Goal: Communication & Community: Connect with others

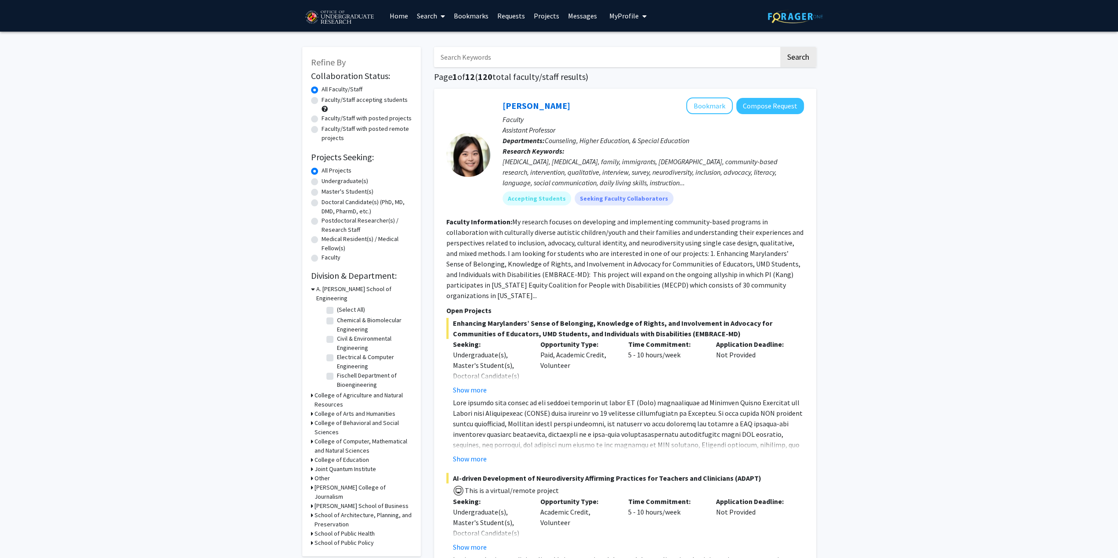
click at [326, 179] on label "Undergraduate(s)" at bounding box center [345, 181] width 47 height 9
click at [326, 179] on input "Undergraduate(s)" at bounding box center [325, 180] width 6 height 6
radio input "true"
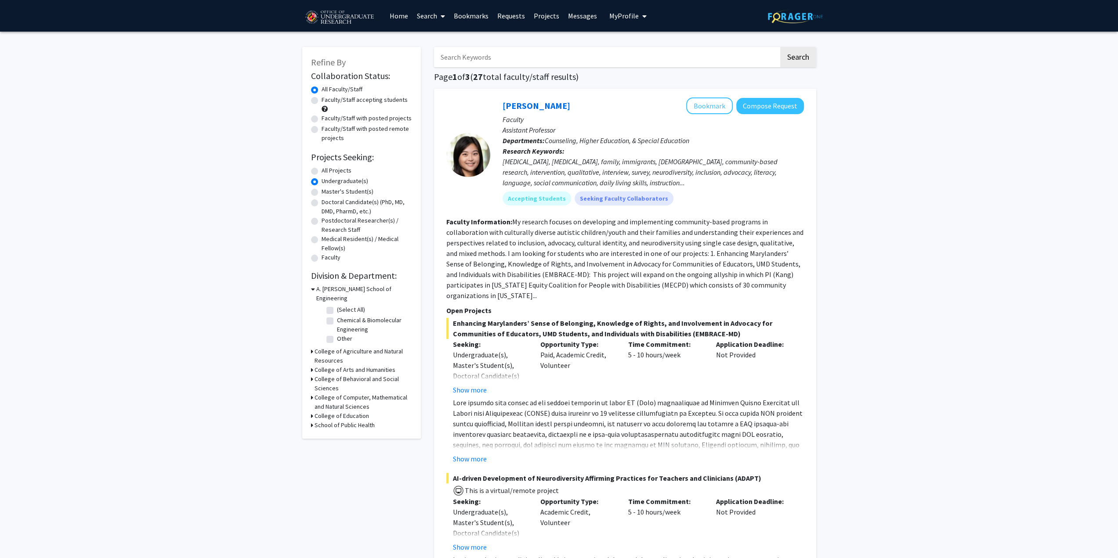
click at [322, 98] on label "Faculty/Staff accepting students" at bounding box center [365, 99] width 86 height 9
click at [322, 98] on input "Faculty/Staff accepting students" at bounding box center [325, 98] width 6 height 6
radio input "true"
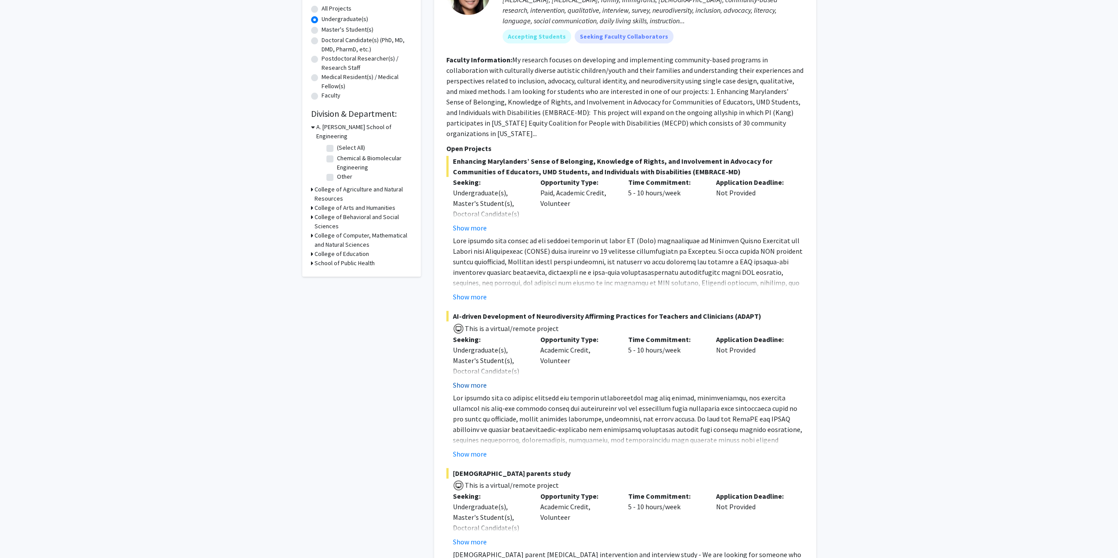
scroll to position [176, 0]
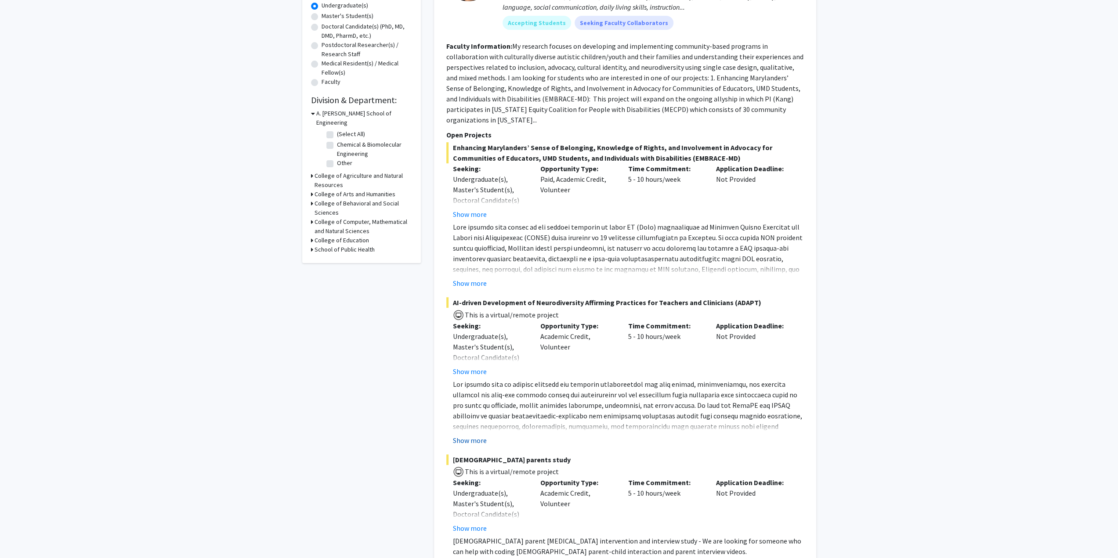
click at [474, 442] on button "Show more" at bounding box center [470, 440] width 34 height 11
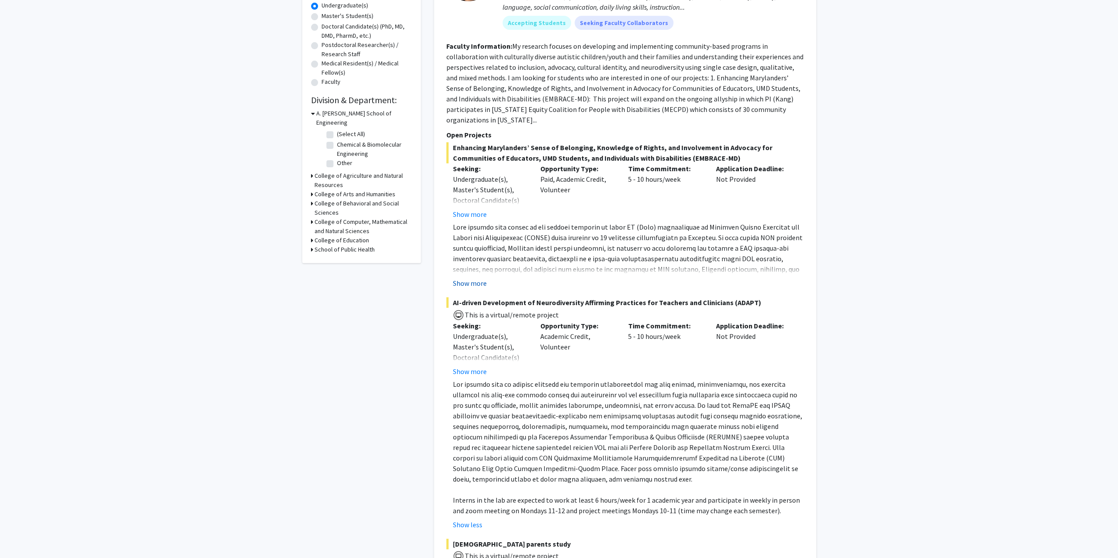
click at [473, 281] on button "Show more" at bounding box center [470, 283] width 34 height 11
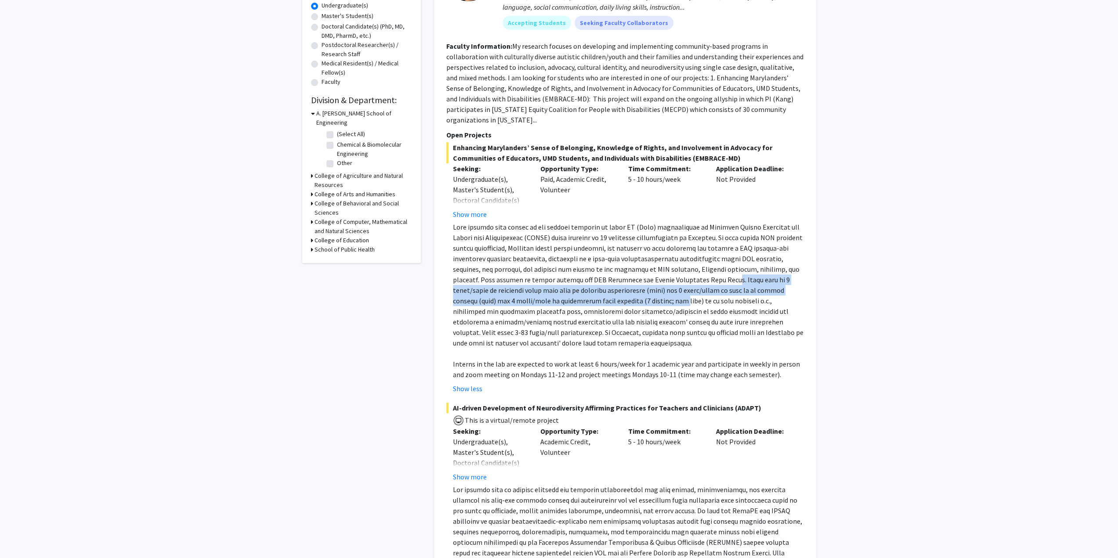
drag, startPoint x: 641, startPoint y: 283, endPoint x: 579, endPoint y: 301, distance: 64.1
click at [579, 301] on p at bounding box center [628, 285] width 351 height 127
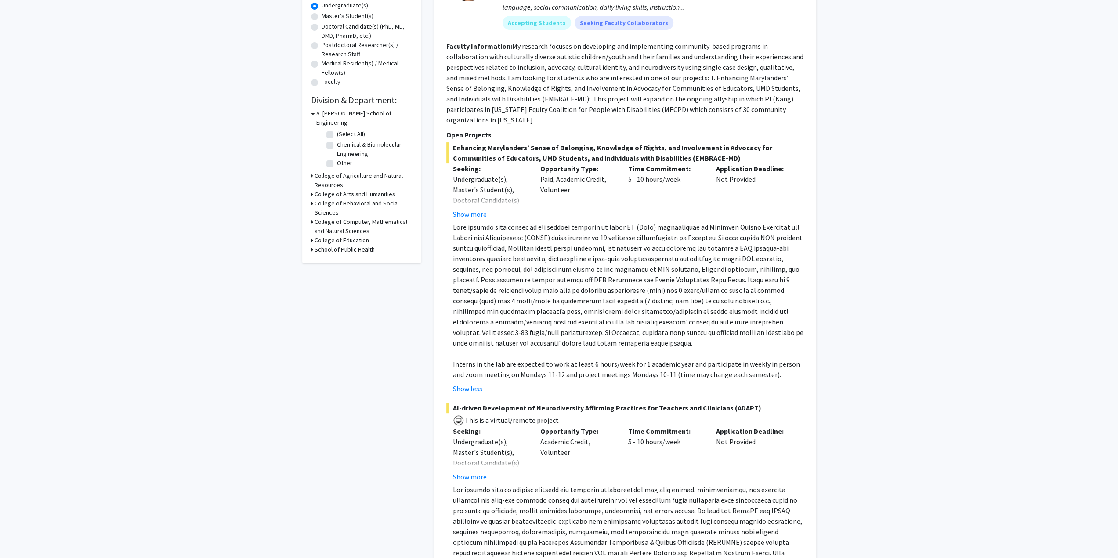
click at [581, 315] on p at bounding box center [628, 285] width 351 height 127
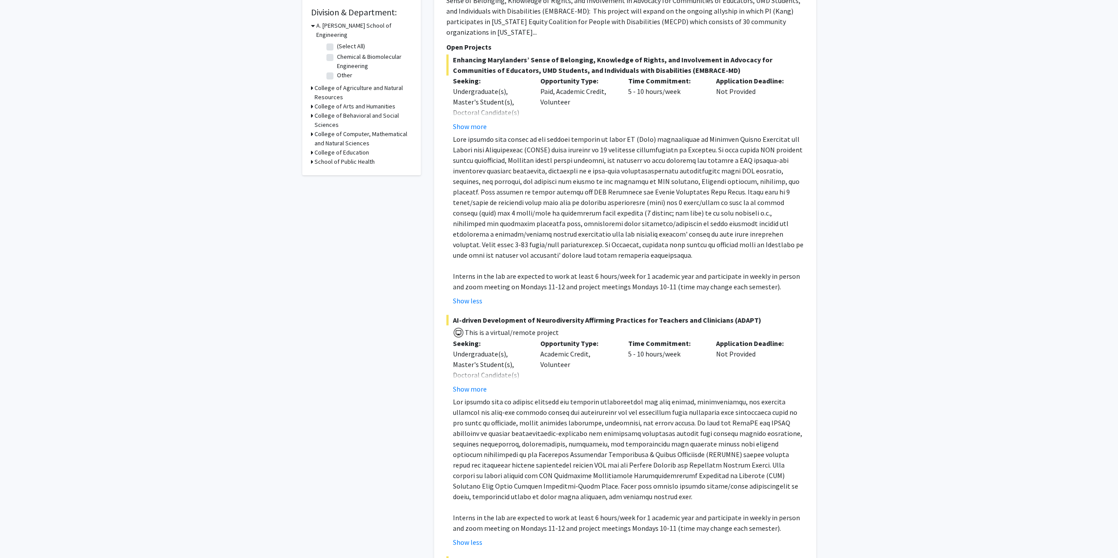
scroll to position [264, 0]
click at [488, 125] on div "Show more" at bounding box center [490, 126] width 75 height 11
click at [484, 127] on button "Show more" at bounding box center [470, 126] width 34 height 11
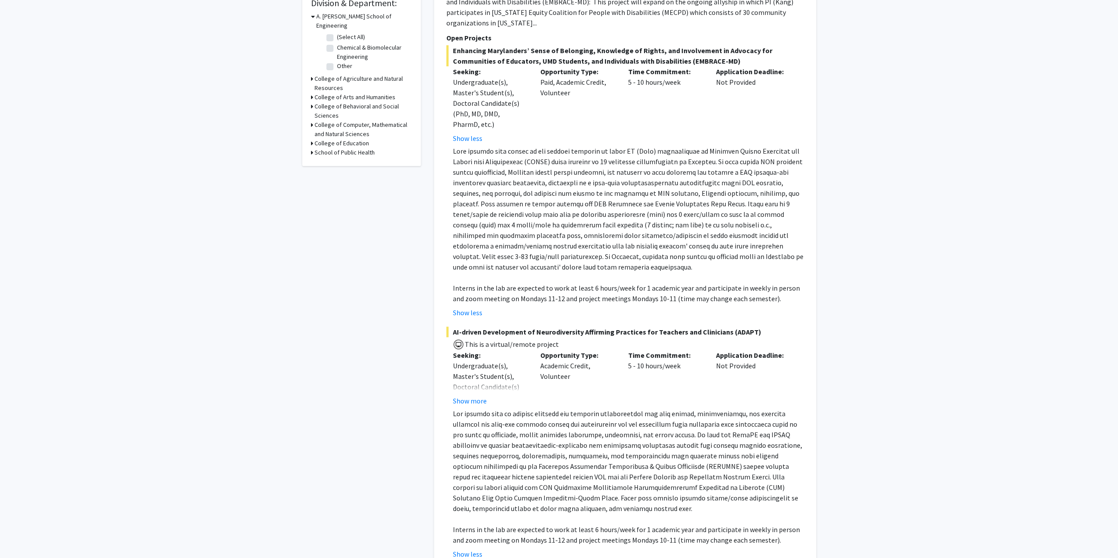
scroll to position [483, 0]
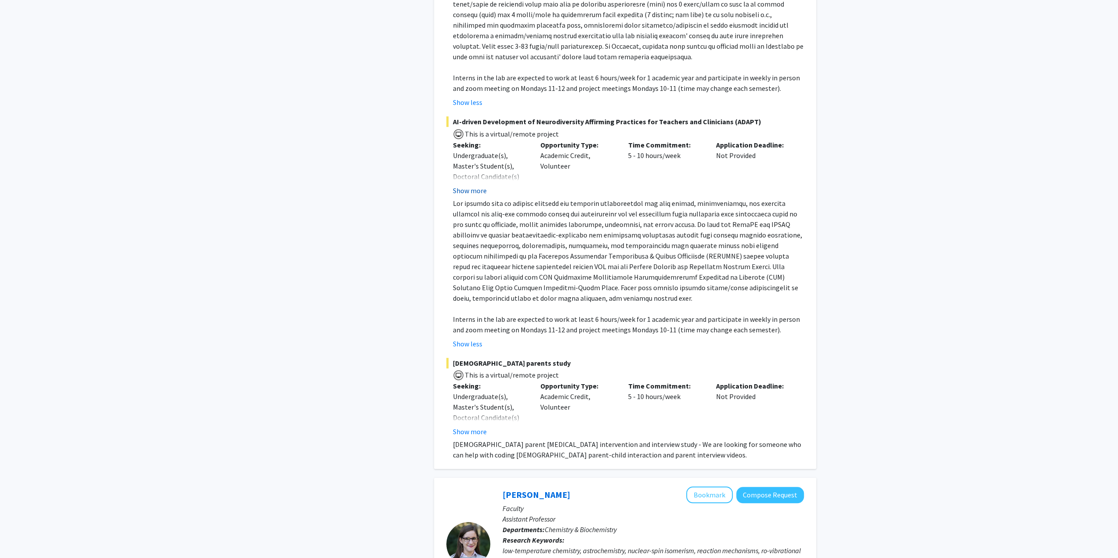
click at [478, 189] on button "Show more" at bounding box center [470, 190] width 34 height 11
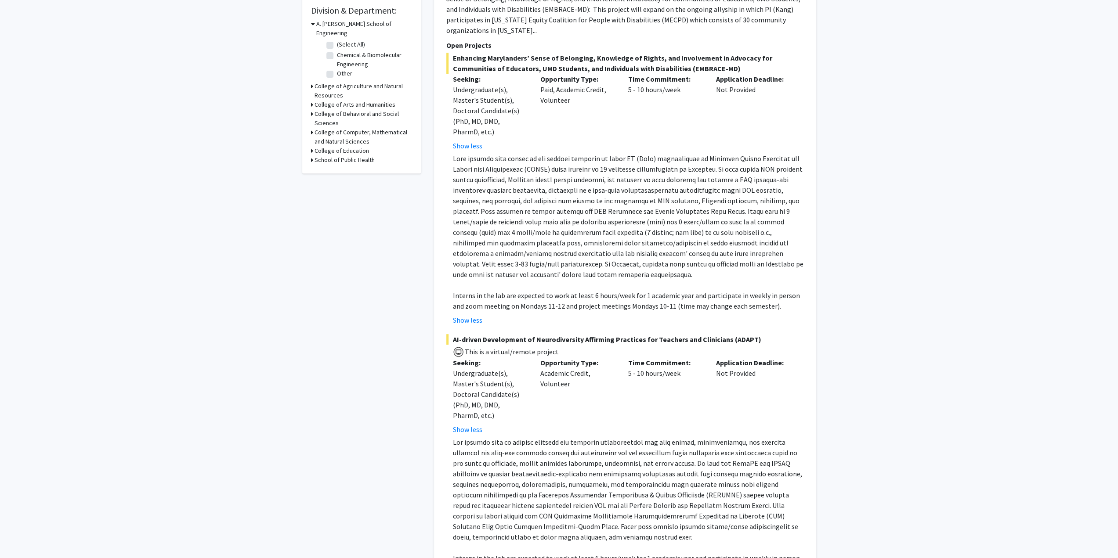
scroll to position [176, 0]
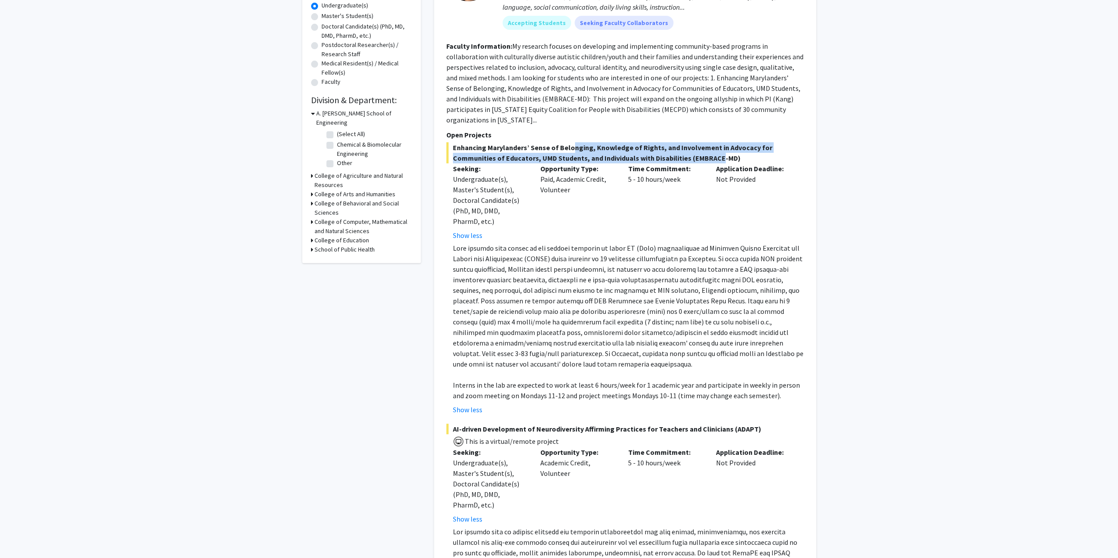
drag, startPoint x: 587, startPoint y: 145, endPoint x: 668, endPoint y: 160, distance: 82.7
click at [669, 159] on span "Enhancing Marylanders’ Sense of Belonging, Knowledge of Rights, and Involvement…" at bounding box center [625, 152] width 358 height 21
click at [622, 250] on p at bounding box center [628, 306] width 351 height 127
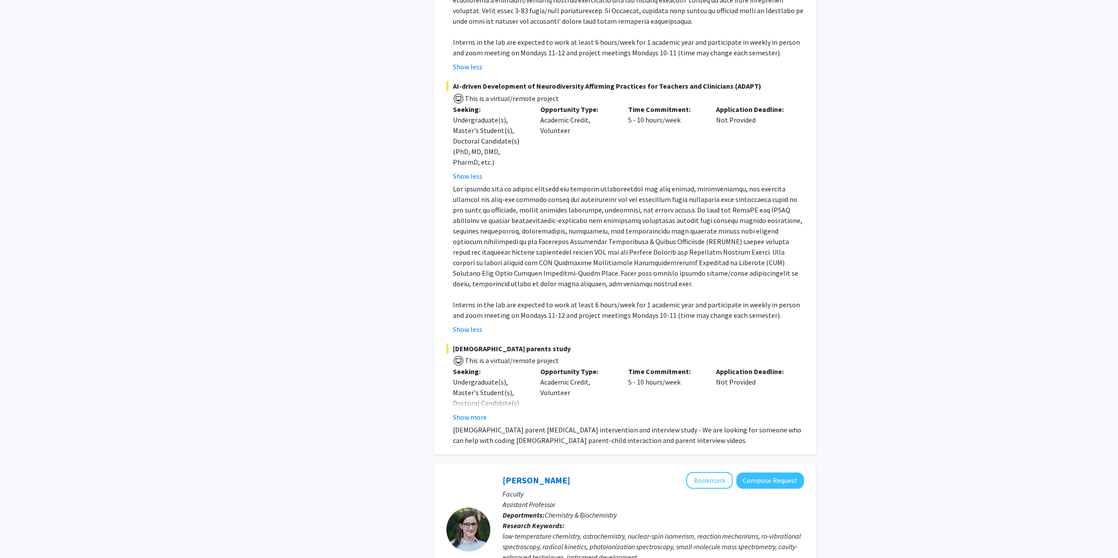
scroll to position [571, 0]
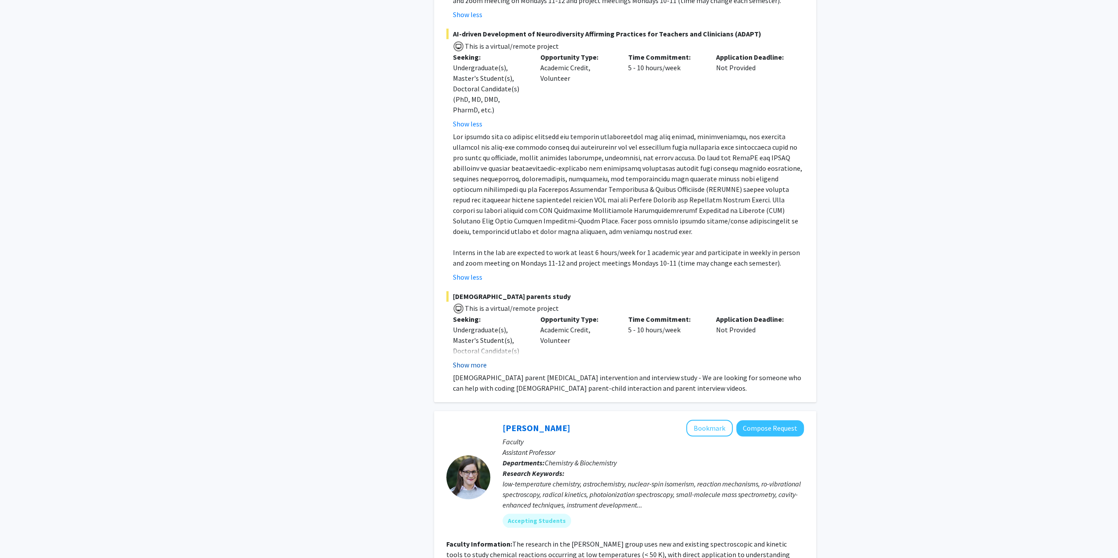
click at [481, 363] on button "Show more" at bounding box center [470, 365] width 34 height 11
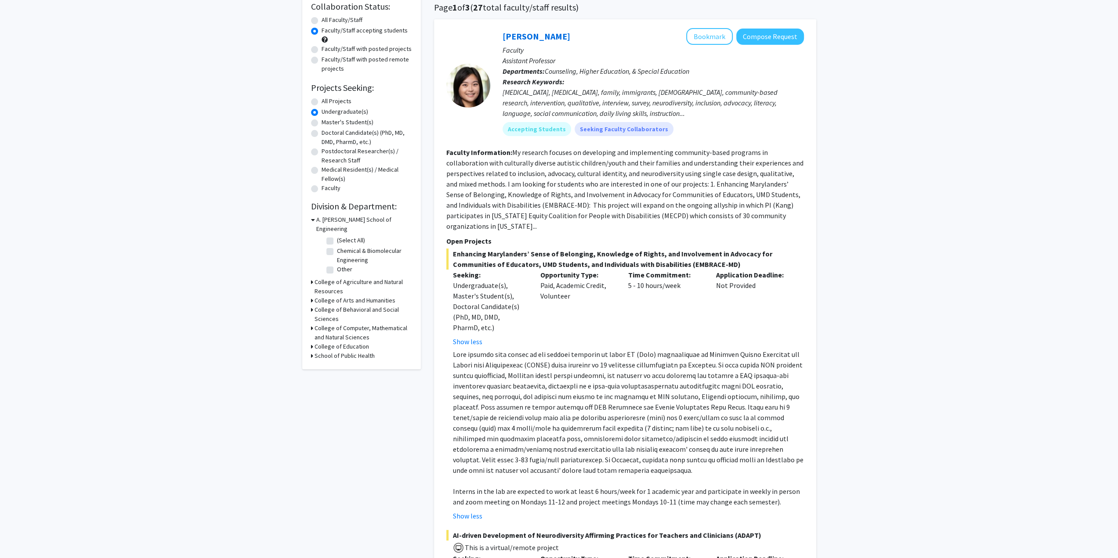
scroll to position [44, 0]
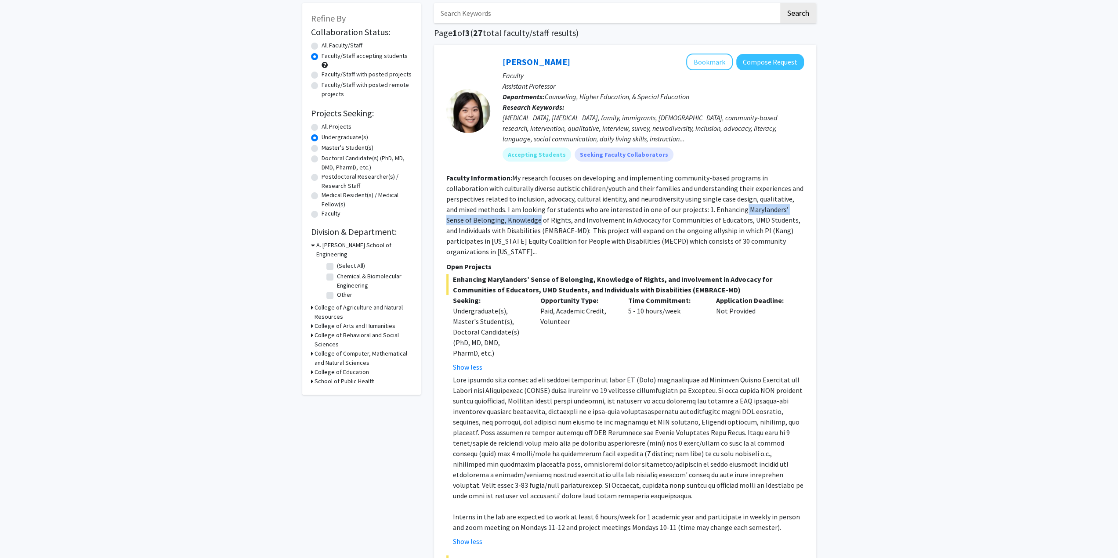
drag, startPoint x: 706, startPoint y: 208, endPoint x: 512, endPoint y: 217, distance: 193.5
click at [512, 217] on fg-read-more "My research focuses on developing and implementing community-based programs in …" at bounding box center [624, 215] width 357 height 83
click at [569, 217] on fg-read-more "My research focuses on developing and implementing community-based programs in …" at bounding box center [624, 215] width 357 height 83
click at [524, 250] on fg-read-more "My research focuses on developing and implementing community-based programs in …" at bounding box center [624, 215] width 357 height 83
click at [525, 249] on fg-read-more "My research focuses on developing and implementing community-based programs in …" at bounding box center [624, 215] width 357 height 83
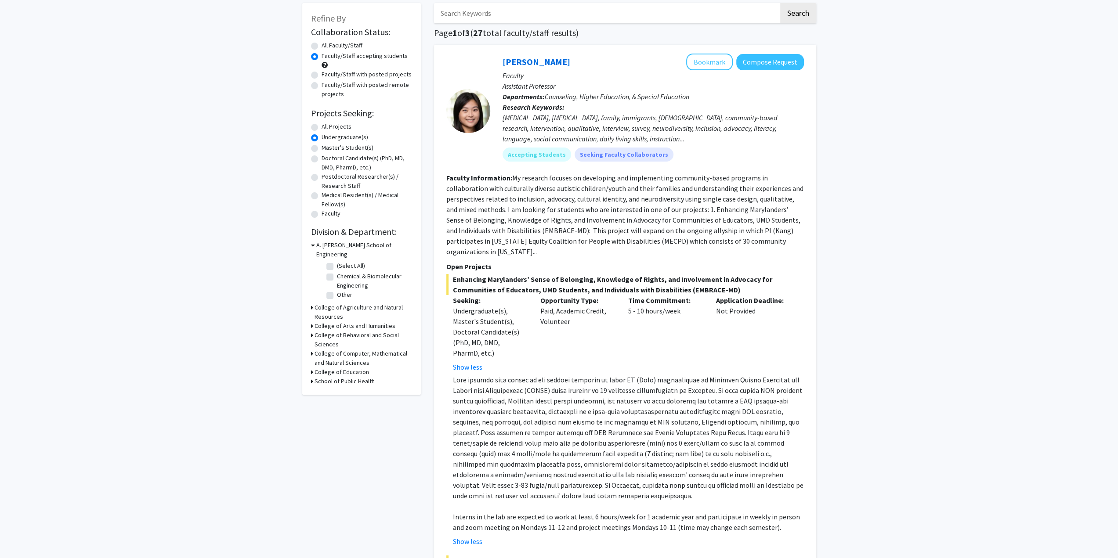
click at [496, 293] on span "Enhancing Marylanders’ Sense of Belonging, Knowledge of Rights, and Involvement…" at bounding box center [625, 284] width 358 height 21
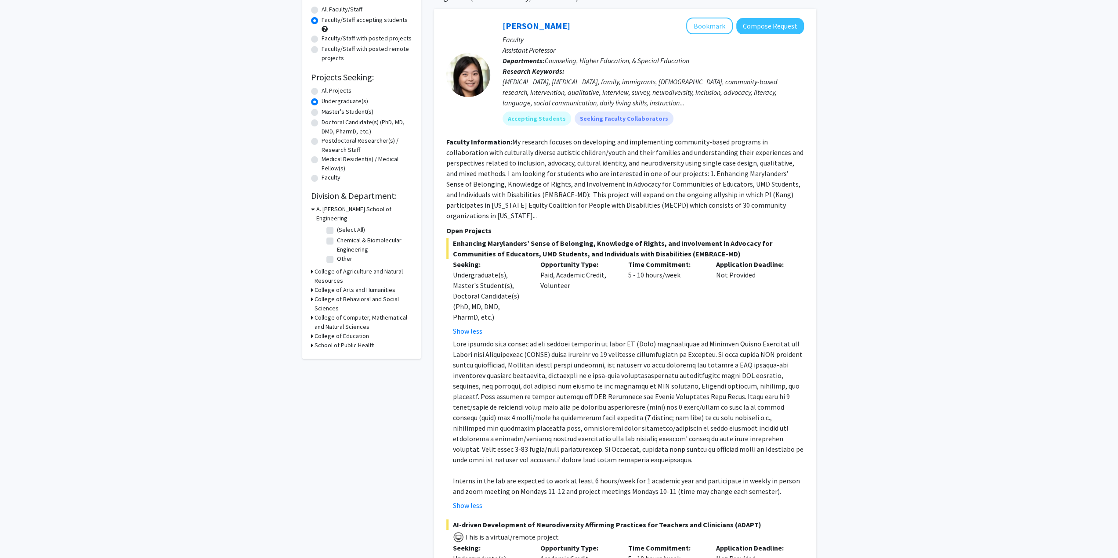
scroll to position [132, 0]
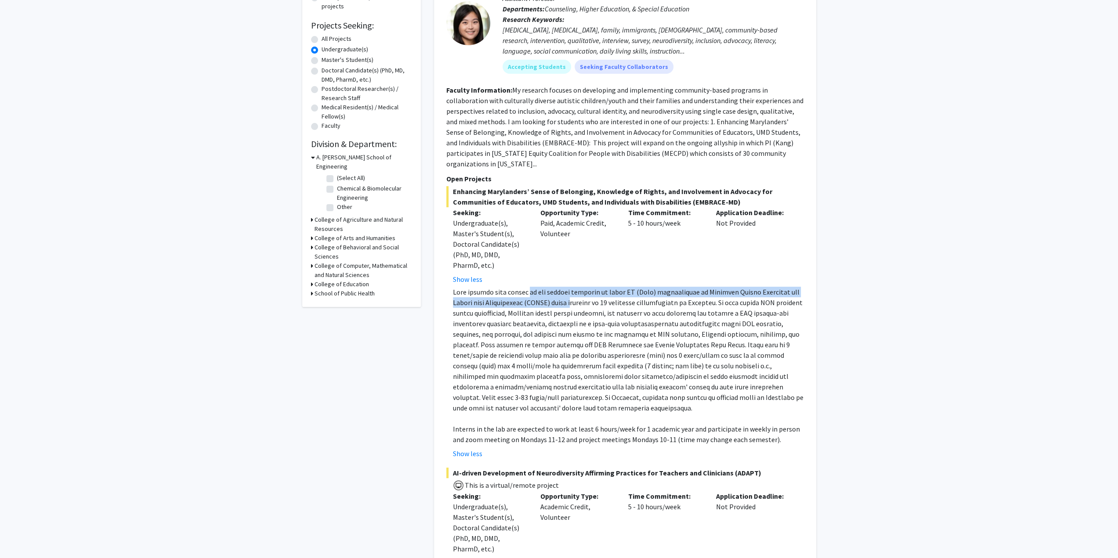
drag, startPoint x: 524, startPoint y: 292, endPoint x: 549, endPoint y: 299, distance: 26.0
click at [549, 299] on p at bounding box center [628, 350] width 351 height 127
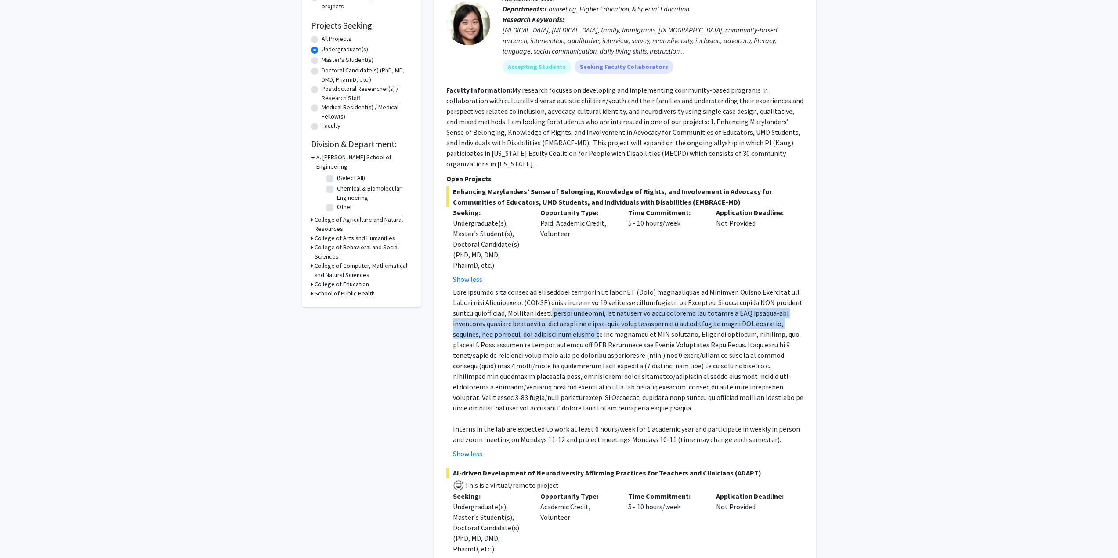
drag, startPoint x: 549, startPoint y: 310, endPoint x: 528, endPoint y: 337, distance: 34.0
click at [528, 337] on p at bounding box center [628, 350] width 351 height 127
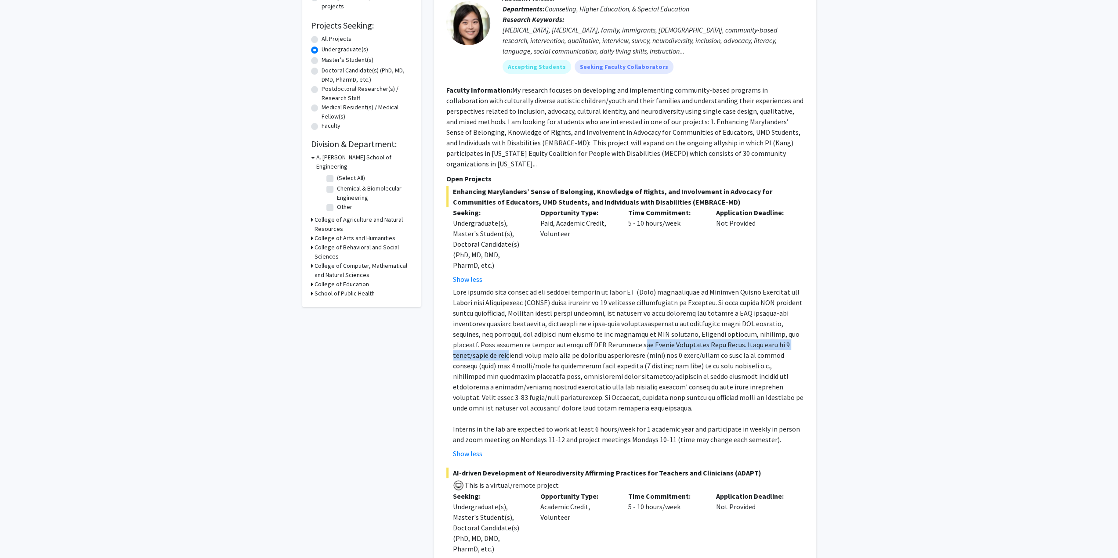
drag, startPoint x: 583, startPoint y: 346, endPoint x: 759, endPoint y: 348, distance: 176.6
click at [760, 348] on p at bounding box center [628, 350] width 351 height 127
click at [634, 362] on p at bounding box center [628, 350] width 351 height 127
drag, startPoint x: 690, startPoint y: 346, endPoint x: 681, endPoint y: 354, distance: 12.4
click at [683, 354] on p at bounding box center [628, 350] width 351 height 127
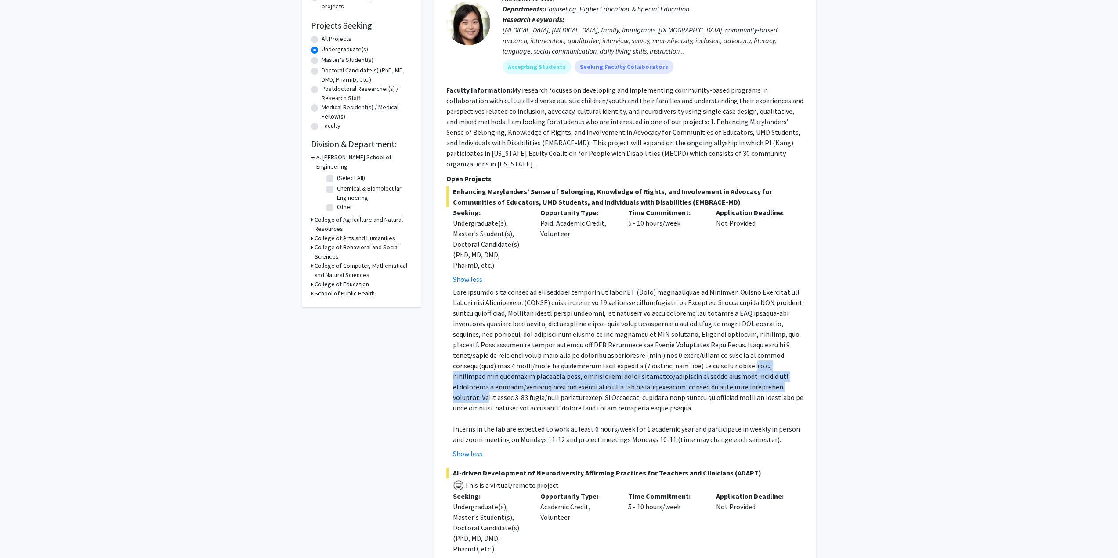
drag, startPoint x: 648, startPoint y: 368, endPoint x: 648, endPoint y: 386, distance: 18.0
click at [648, 386] on p at bounding box center [628, 350] width 351 height 127
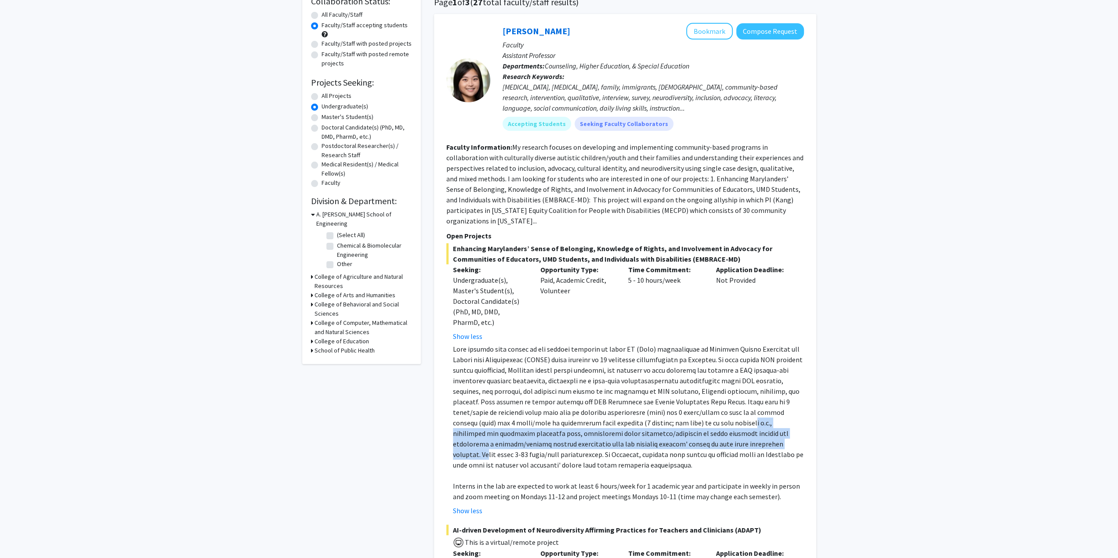
scroll to position [44, 0]
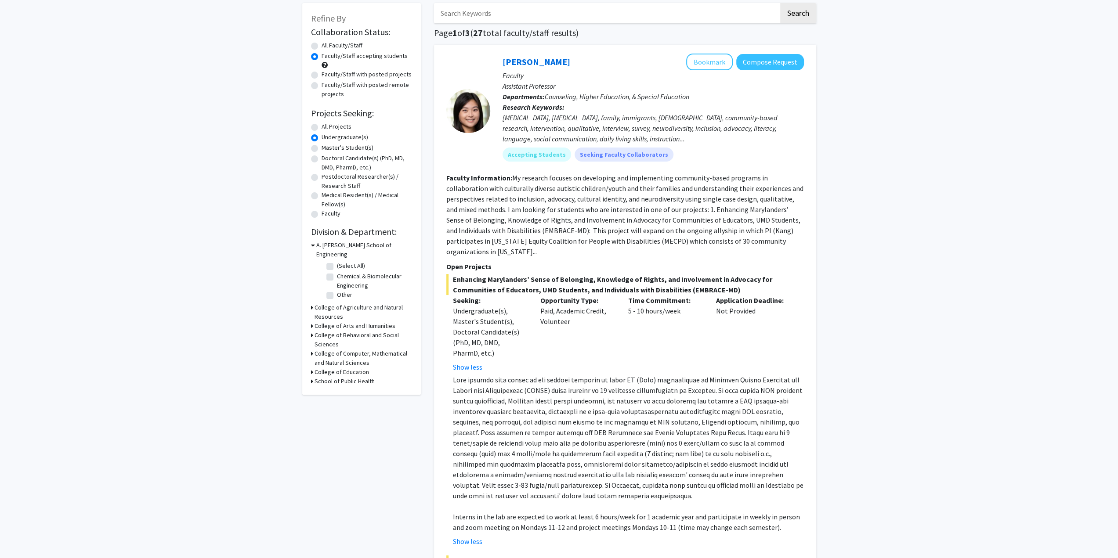
click at [652, 103] on p "Research Keywords: autism, developmental disability, family, immigrants, asian,…" at bounding box center [653, 123] width 301 height 42
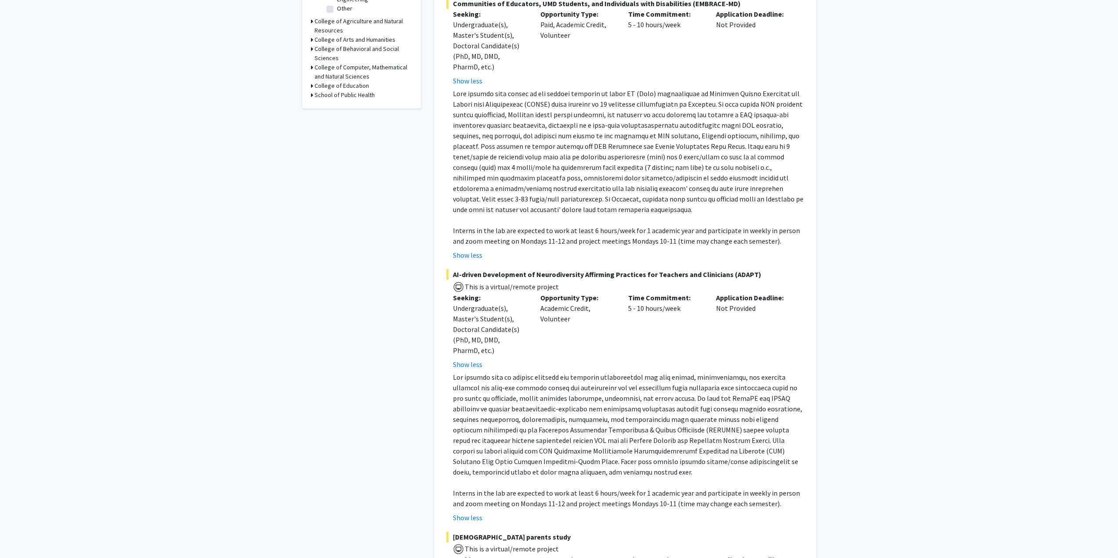
scroll to position [527, 0]
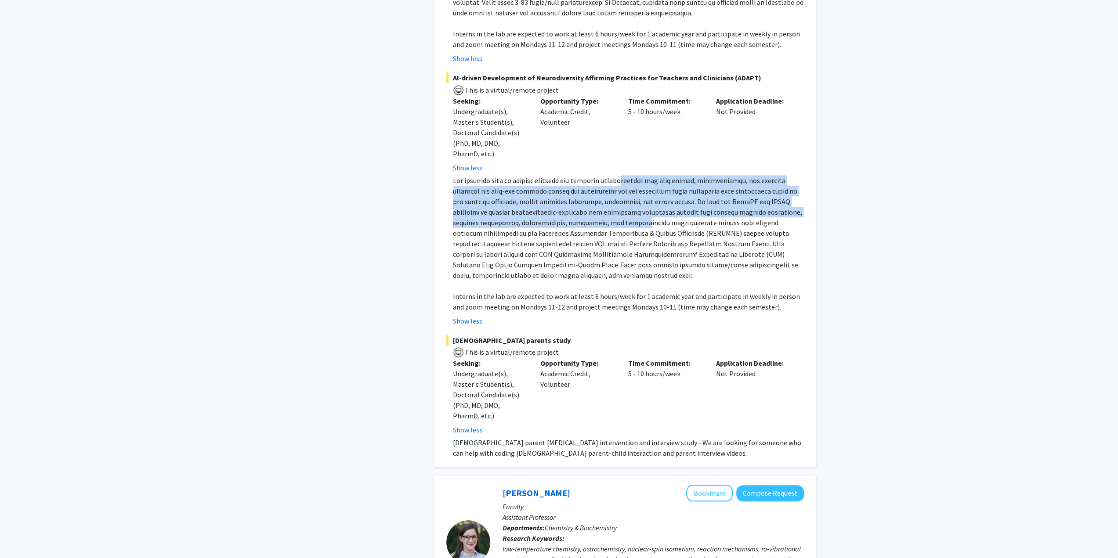
drag, startPoint x: 617, startPoint y: 181, endPoint x: 614, endPoint y: 221, distance: 39.7
click at [614, 221] on p at bounding box center [628, 227] width 351 height 105
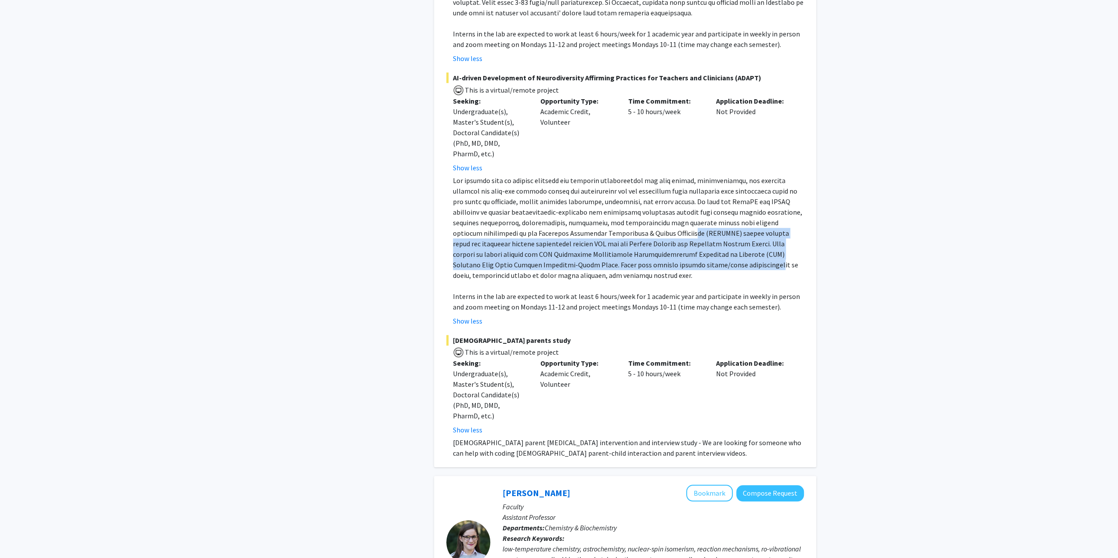
drag, startPoint x: 620, startPoint y: 237, endPoint x: 627, endPoint y: 264, distance: 27.6
click at [622, 263] on p at bounding box center [628, 227] width 351 height 105
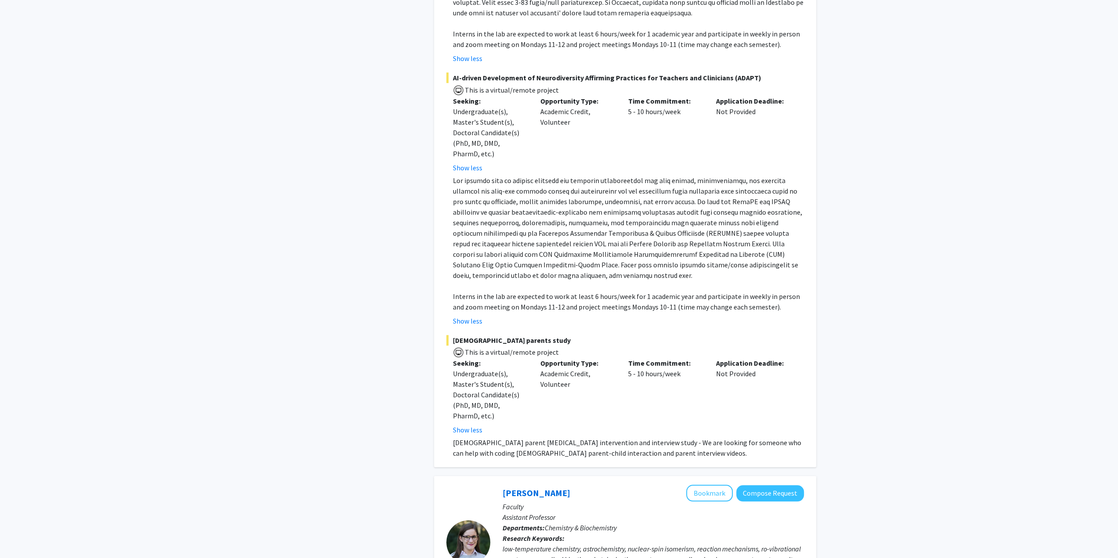
click at [662, 272] on p at bounding box center [628, 227] width 351 height 105
drag, startPoint x: 522, startPoint y: 268, endPoint x: 497, endPoint y: 278, distance: 26.7
click at [497, 278] on p at bounding box center [628, 227] width 351 height 105
click at [574, 274] on p at bounding box center [628, 227] width 351 height 105
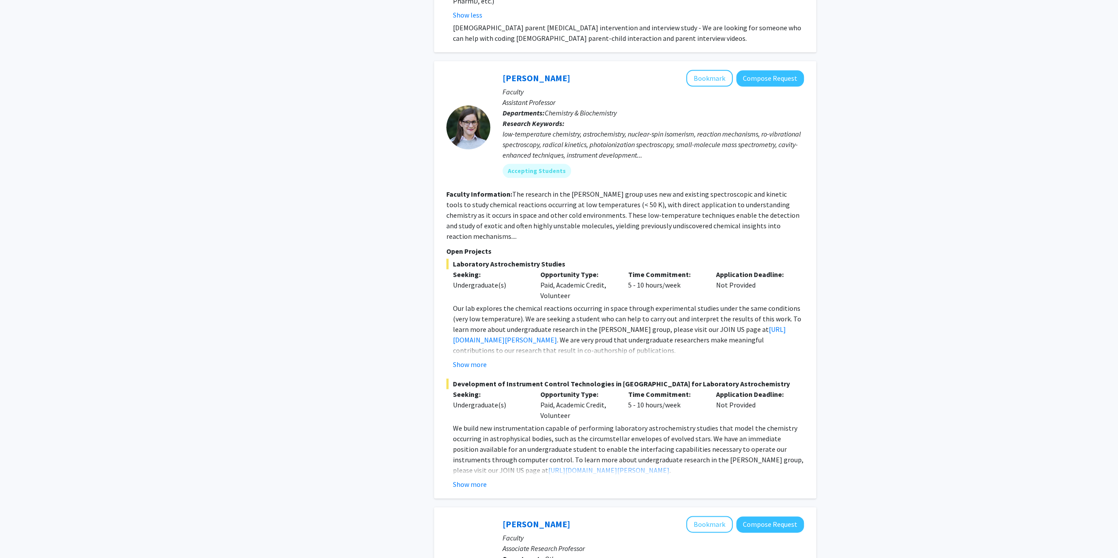
scroll to position [1010, 0]
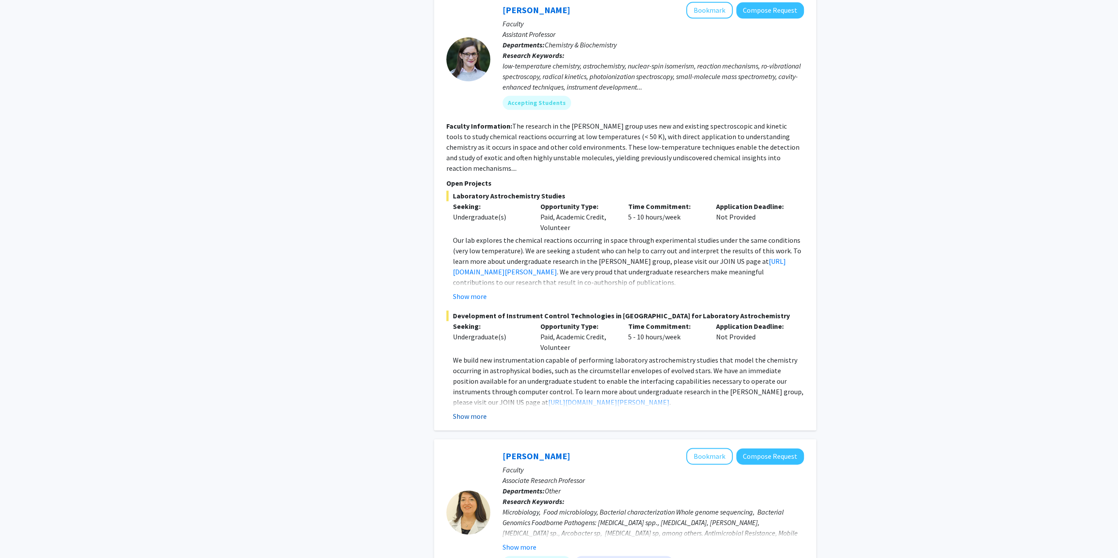
click at [473, 411] on button "Show more" at bounding box center [470, 416] width 34 height 11
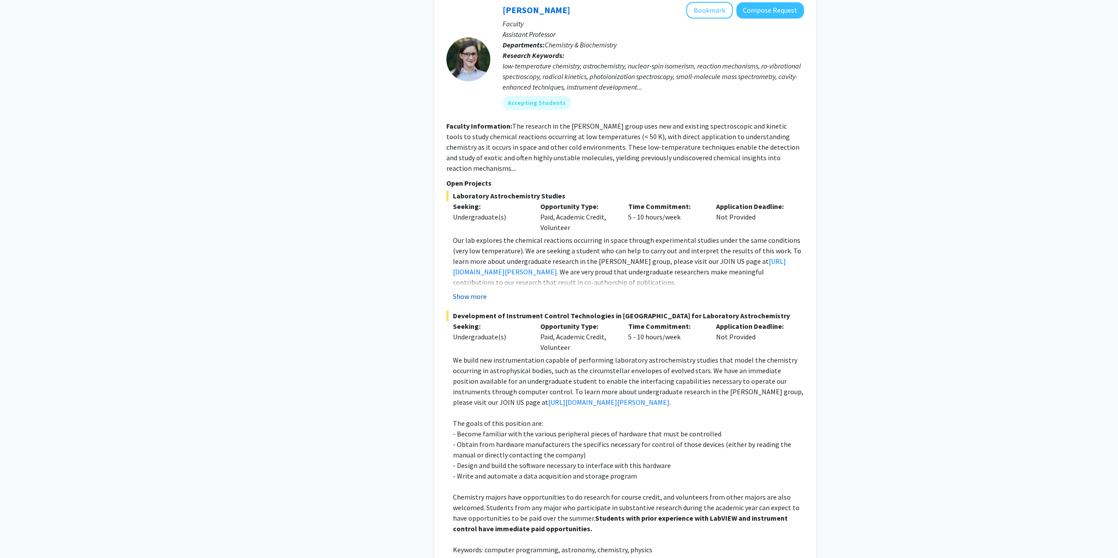
click at [462, 291] on button "Show more" at bounding box center [470, 296] width 34 height 11
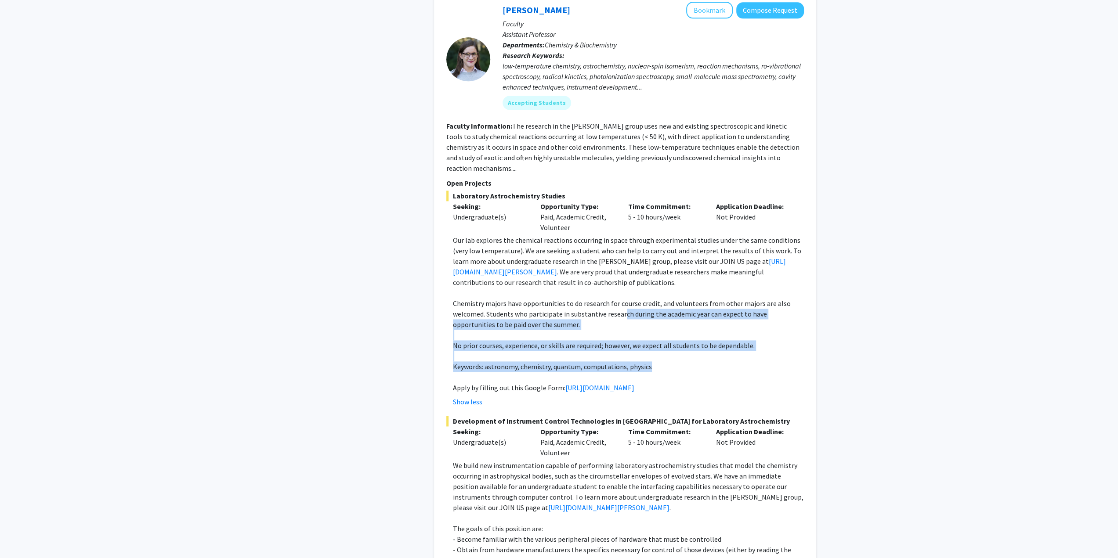
drag, startPoint x: 650, startPoint y: 354, endPoint x: 621, endPoint y: 307, distance: 54.6
click at [621, 307] on div "Our lab explores the chemical reactions occurring in space through experimental…" at bounding box center [628, 314] width 351 height 158
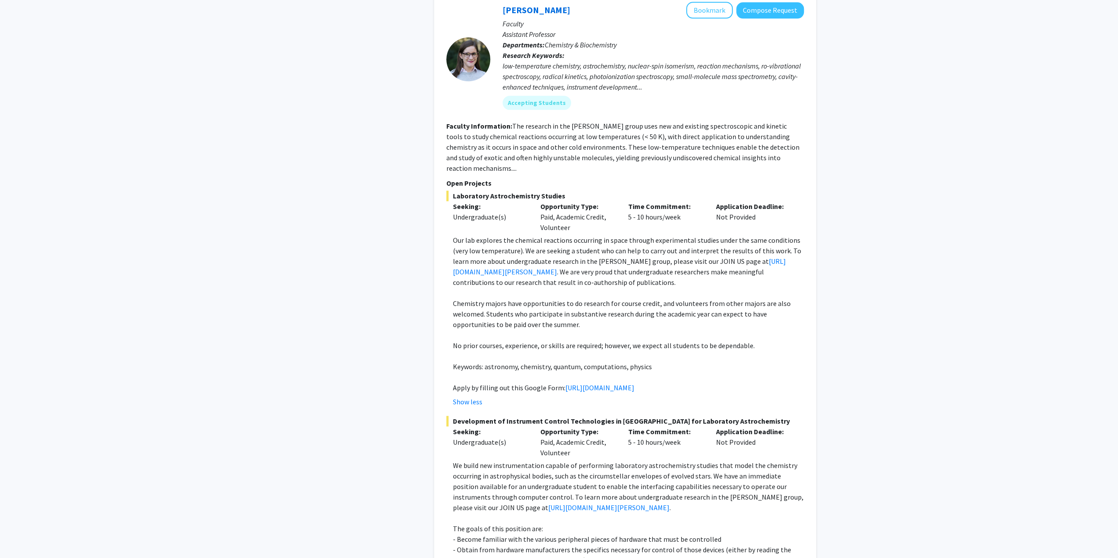
click at [610, 298] on p "Chemistry majors have opportunities to do research for course credit, and volun…" at bounding box center [628, 314] width 351 height 32
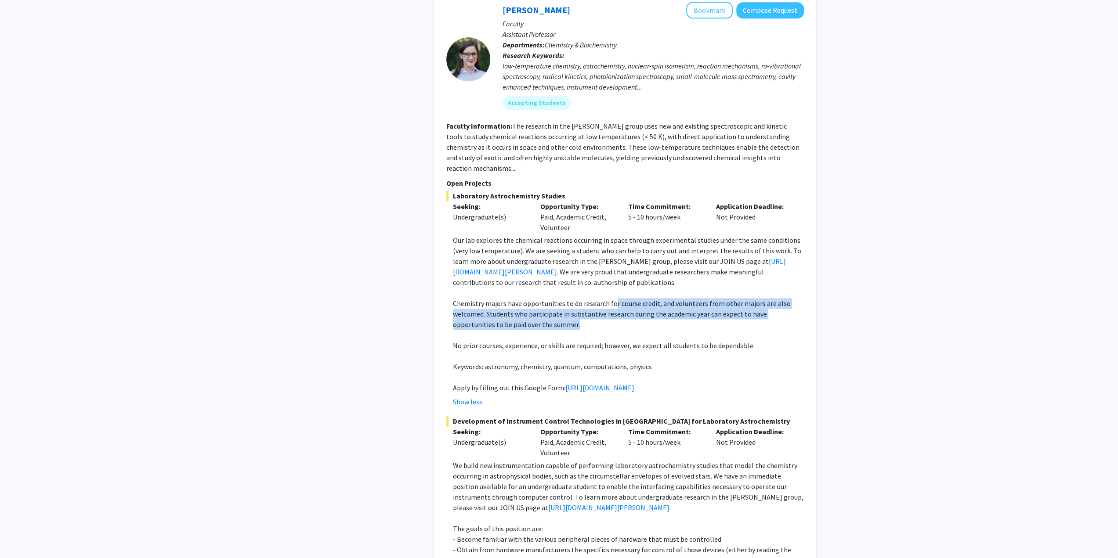
drag, startPoint x: 611, startPoint y: 292, endPoint x: 613, endPoint y: 311, distance: 19.5
click at [613, 311] on p "Chemistry majors have opportunities to do research for course credit, and volun…" at bounding box center [628, 314] width 351 height 32
click at [613, 319] on p "Chemistry majors have opportunities to do research for course credit, and volun…" at bounding box center [628, 314] width 351 height 32
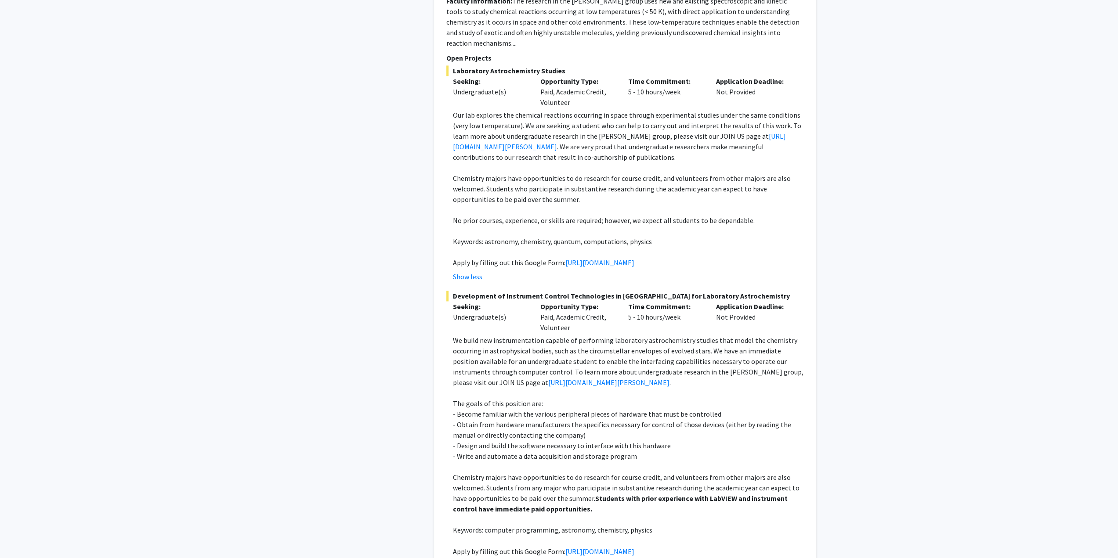
scroll to position [1142, 0]
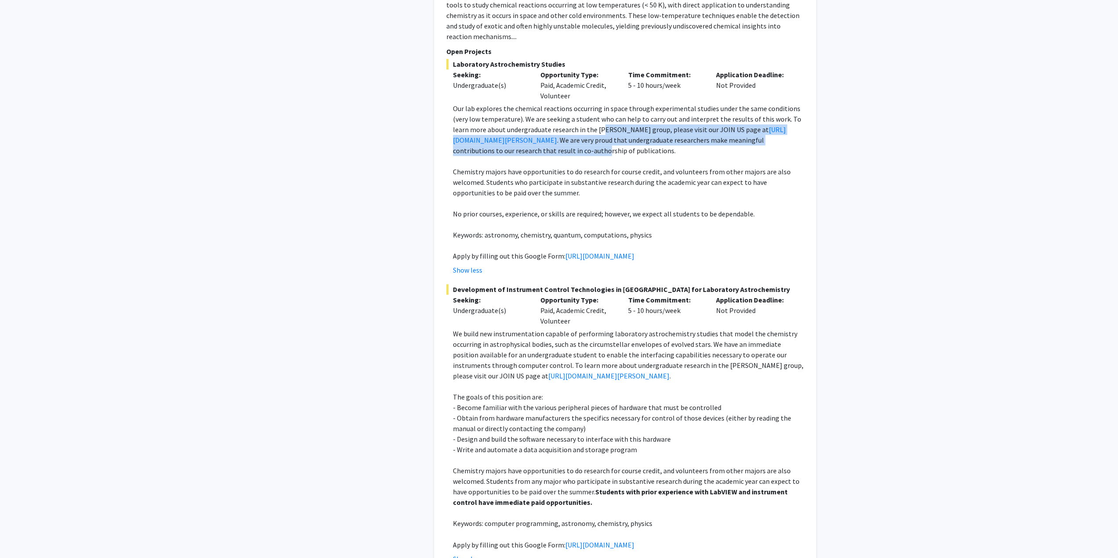
drag, startPoint x: 604, startPoint y: 116, endPoint x: 603, endPoint y: 141, distance: 25.1
click at [603, 141] on p "Our lab explores the chemical reactions occurring in space through experimental…" at bounding box center [628, 129] width 351 height 53
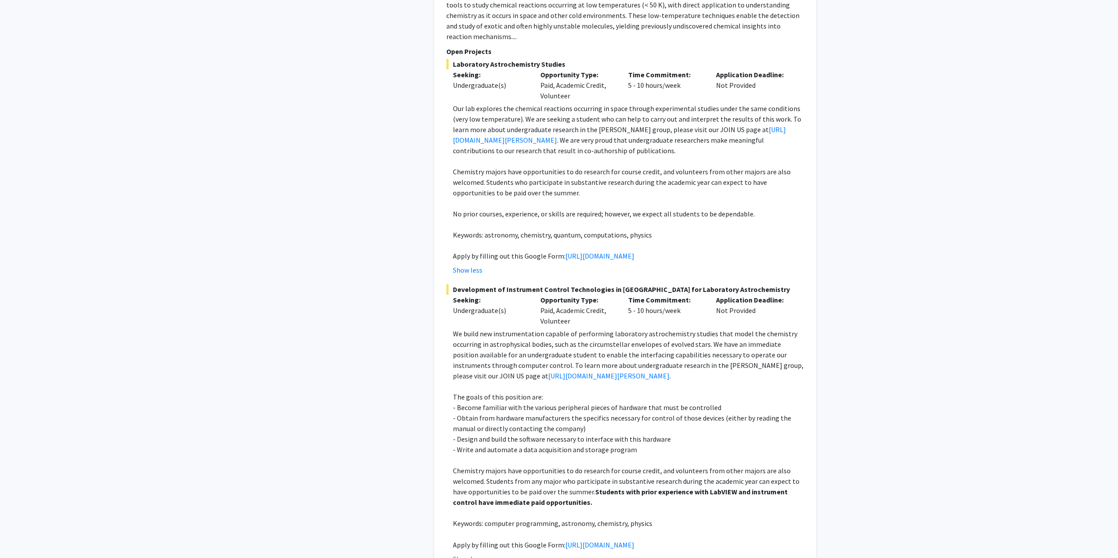
click at [613, 180] on p "Chemistry majors have opportunities to do research for course credit, and volun…" at bounding box center [628, 183] width 351 height 32
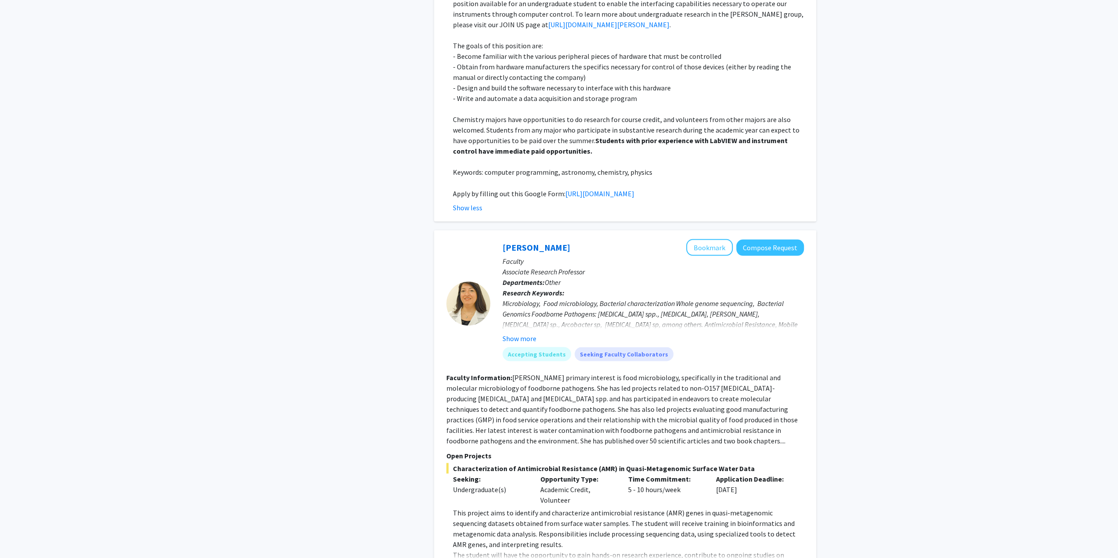
scroll to position [1582, 0]
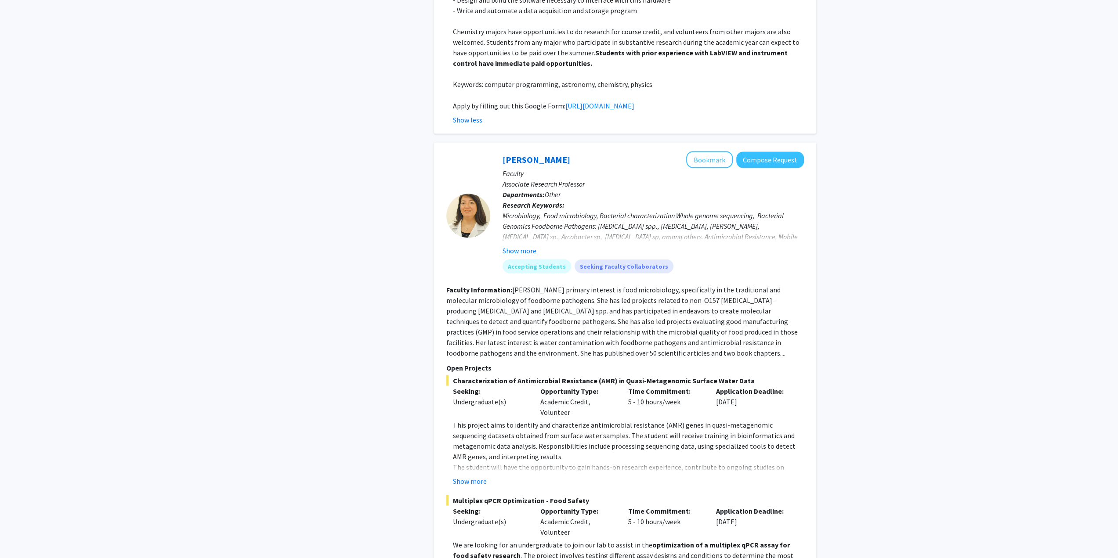
click at [516, 256] on button "Show more" at bounding box center [520, 250] width 34 height 11
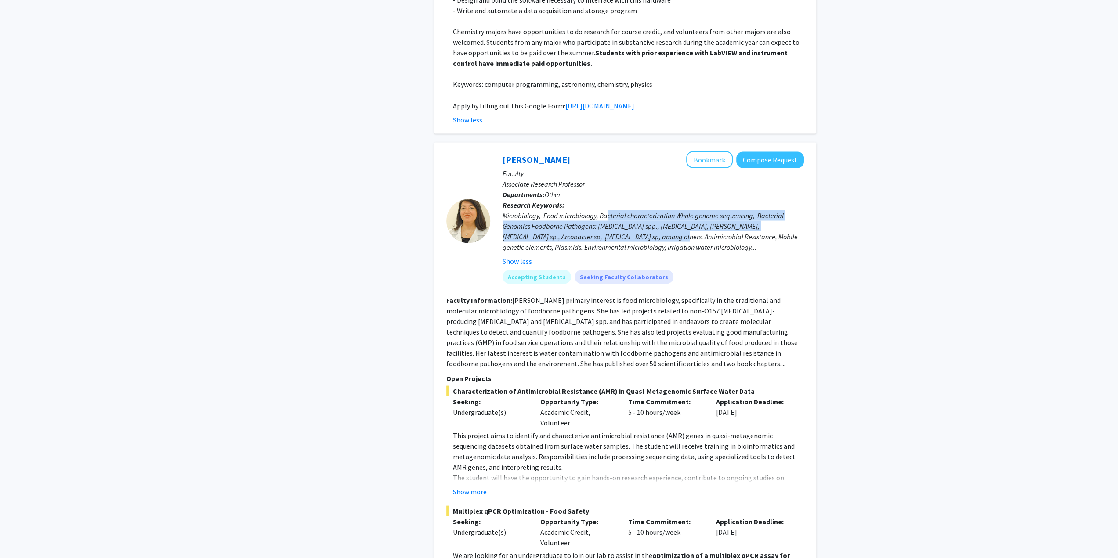
drag, startPoint x: 605, startPoint y: 248, endPoint x: 638, endPoint y: 265, distance: 36.7
click at [638, 252] on div "Microbiology, Food microbiology, Bacterial characterization Whole genome sequen…" at bounding box center [653, 231] width 301 height 42
click at [652, 252] on div "Microbiology, Food microbiology, Bacterial characterization Whole genome sequen…" at bounding box center [653, 231] width 301 height 42
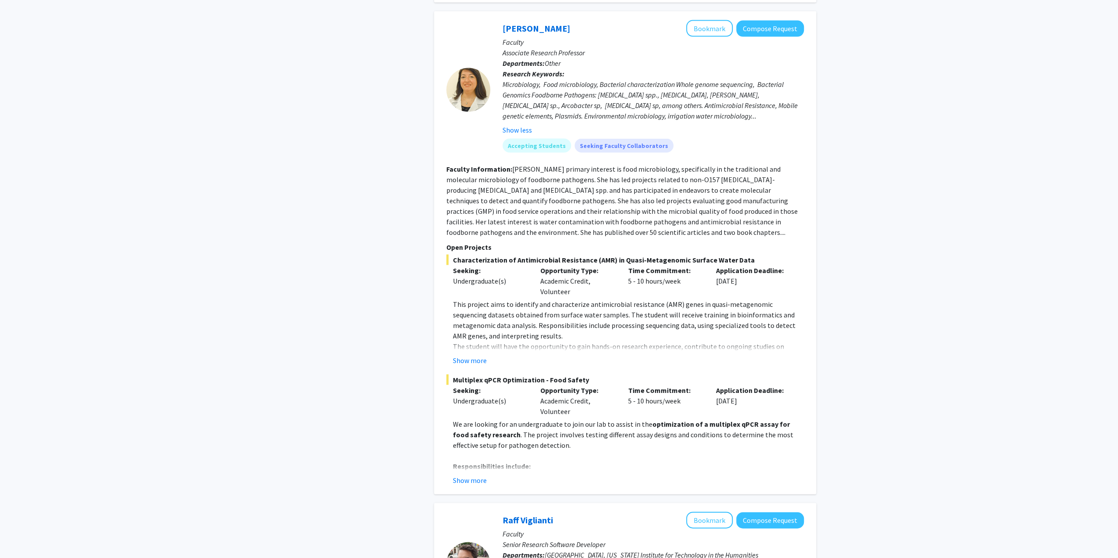
scroll to position [1713, 0]
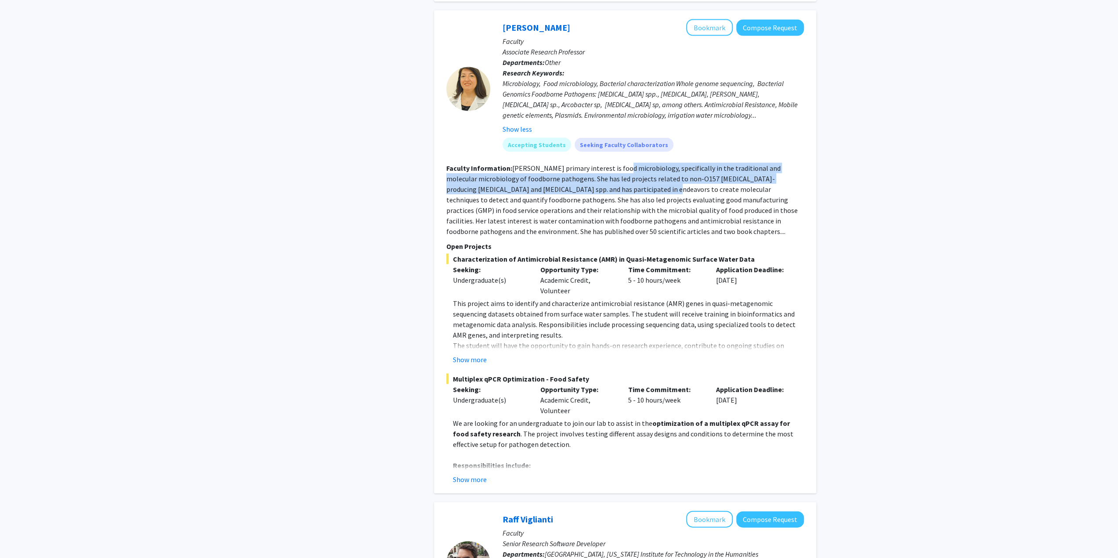
drag, startPoint x: 616, startPoint y: 202, endPoint x: 619, endPoint y: 223, distance: 21.5
click at [619, 222] on fg-read-more "Dr. Toro's primary interest is food microbiology, specifically in the tradition…" at bounding box center [621, 200] width 351 height 72
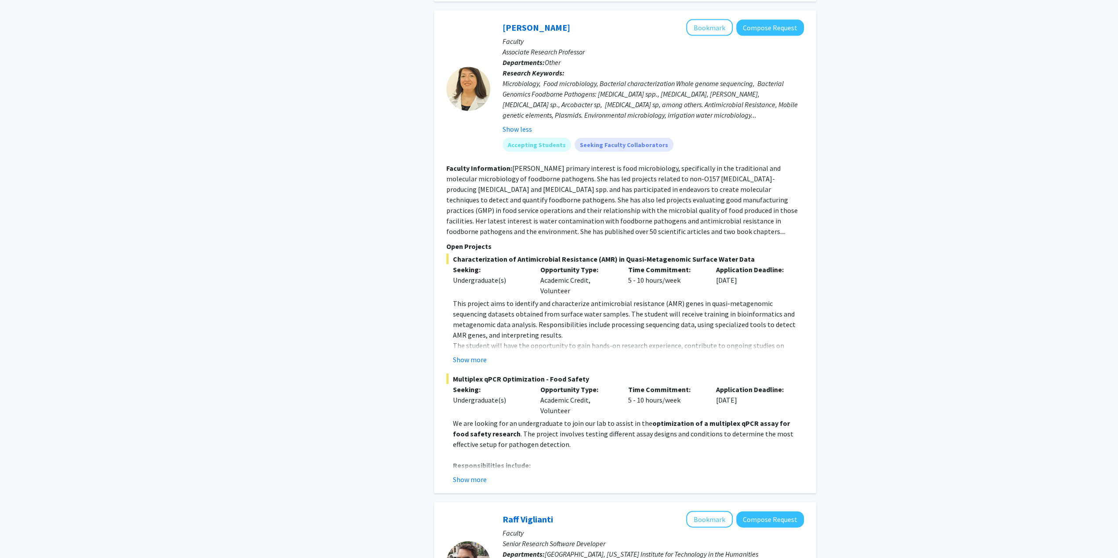
click at [619, 236] on fg-read-more "Dr. Toro's primary interest is food microbiology, specifically in the tradition…" at bounding box center [621, 200] width 351 height 72
click at [469, 365] on button "Show more" at bounding box center [470, 360] width 34 height 11
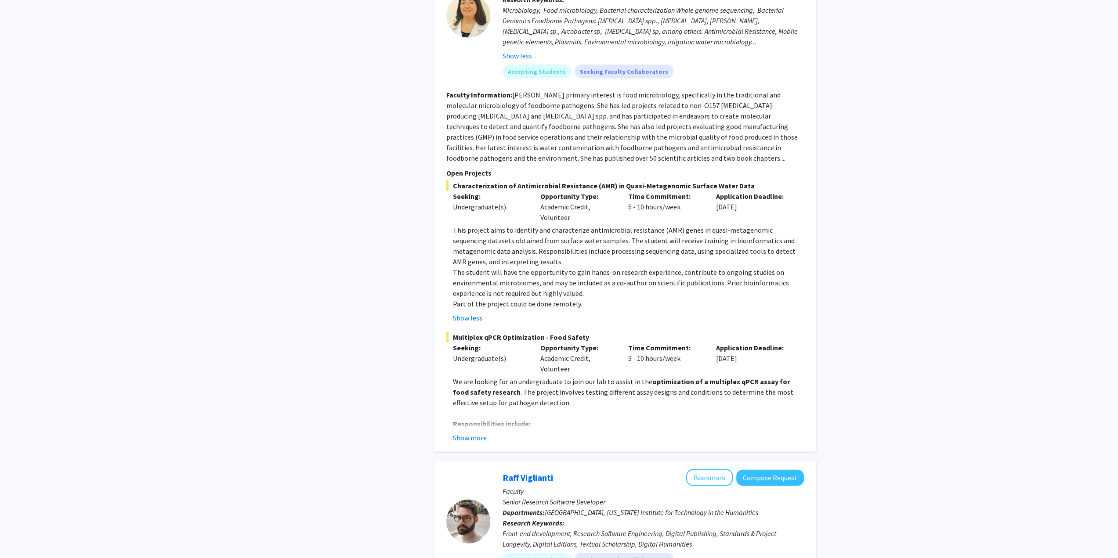
scroll to position [1801, 0]
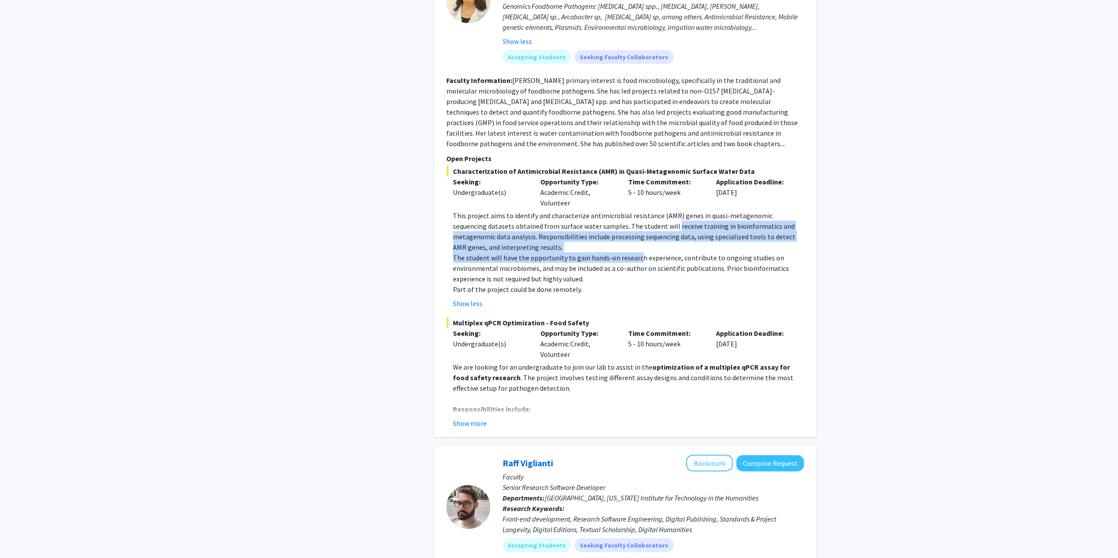
drag, startPoint x: 638, startPoint y: 257, endPoint x: 635, endPoint y: 289, distance: 32.2
click at [635, 289] on div "This project aims to identify and characterize antimicrobial resistance (AMR) g…" at bounding box center [628, 252] width 351 height 84
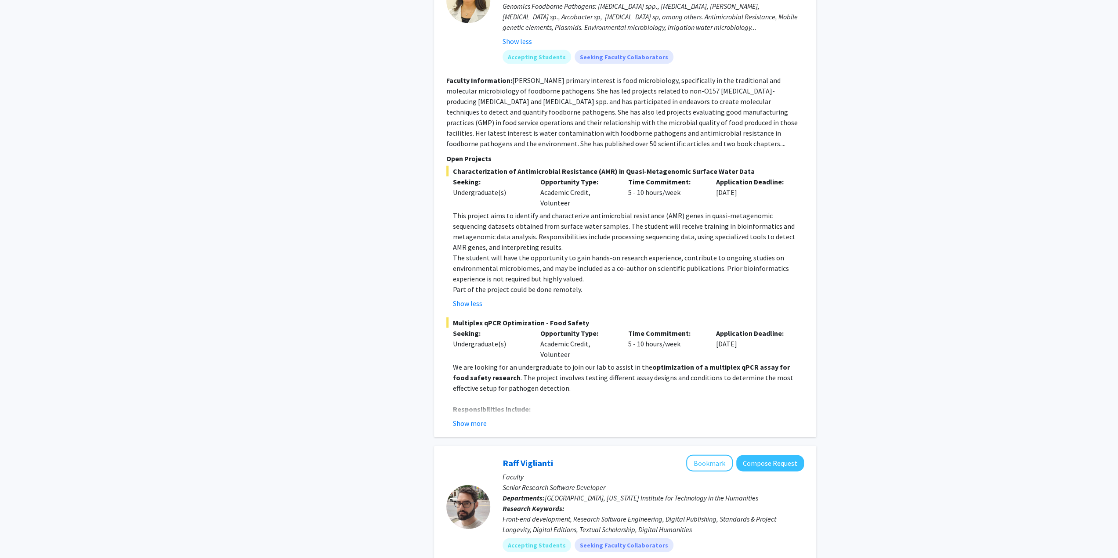
drag, startPoint x: 634, startPoint y: 301, endPoint x: 621, endPoint y: 305, distance: 14.2
click at [634, 284] on p "The student will have the opportunity to gain hands-on research experience, con…" at bounding box center [628, 269] width 351 height 32
drag, startPoint x: 567, startPoint y: 299, endPoint x: 686, endPoint y: 297, distance: 119.1
click at [686, 284] on p "The student will have the opportunity to gain hands-on research experience, con…" at bounding box center [628, 269] width 351 height 32
click at [734, 284] on p "The student will have the opportunity to gain hands-on research experience, con…" at bounding box center [628, 269] width 351 height 32
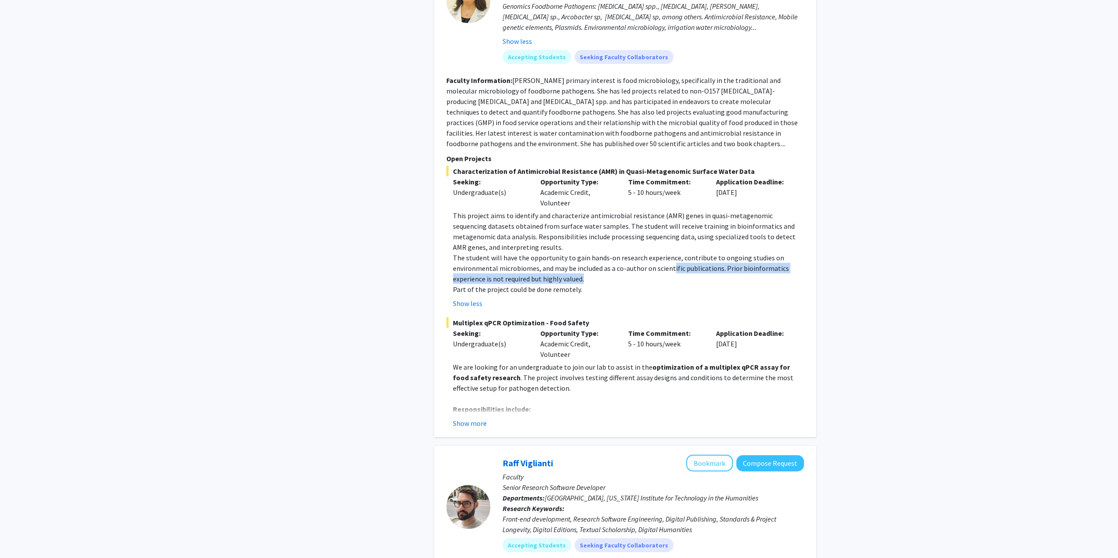
drag, startPoint x: 670, startPoint y: 295, endPoint x: 650, endPoint y: 308, distance: 24.1
click at [652, 284] on p "The student will have the opportunity to gain hands-on research experience, con…" at bounding box center [628, 269] width 351 height 32
click at [649, 284] on p "The student will have the opportunity to gain hands-on research experience, con…" at bounding box center [628, 269] width 351 height 32
click at [629, 295] on p "Part of the project could be done remotely." at bounding box center [628, 289] width 351 height 11
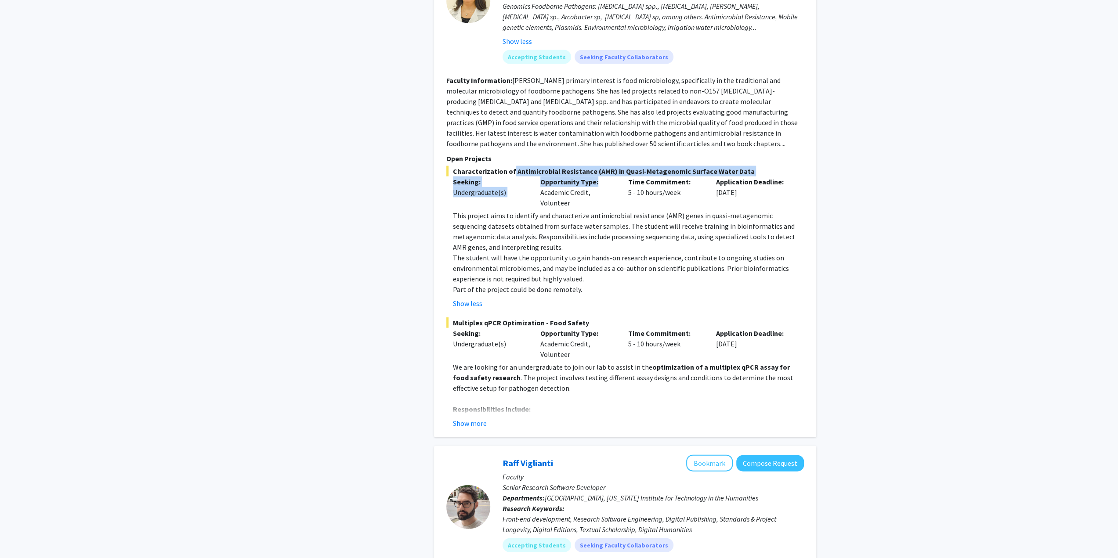
drag, startPoint x: 554, startPoint y: 207, endPoint x: 638, endPoint y: 236, distance: 89.1
click at [621, 212] on div "Characterization of Antimicrobial Resistance (AMR) in Quasi-Metagenomic Surface…" at bounding box center [625, 237] width 358 height 143
click at [659, 253] on p "This project aims to identify and characterize antimicrobial resistance (AMR) g…" at bounding box center [628, 231] width 351 height 42
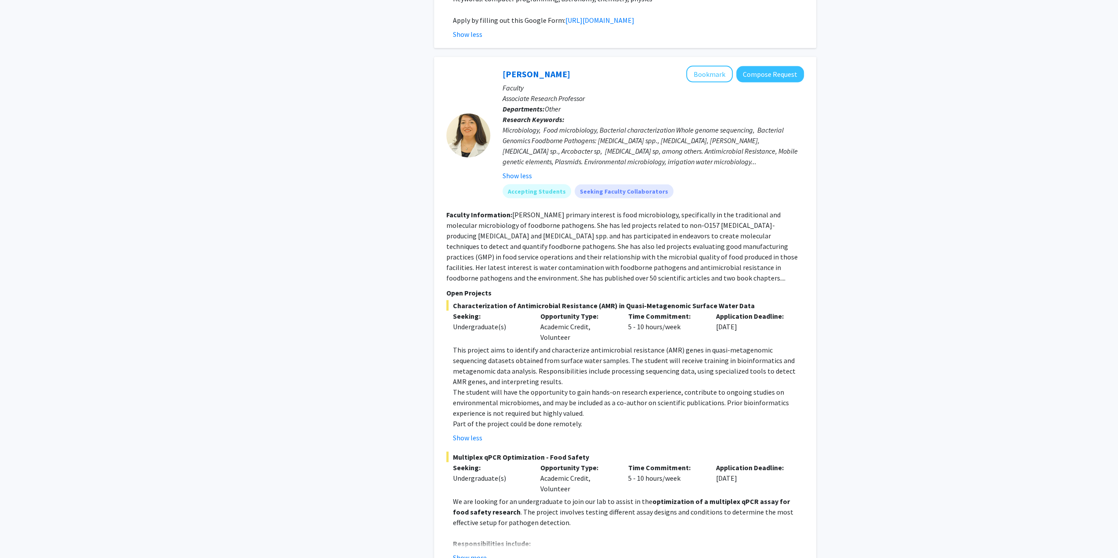
scroll to position [1757, 0]
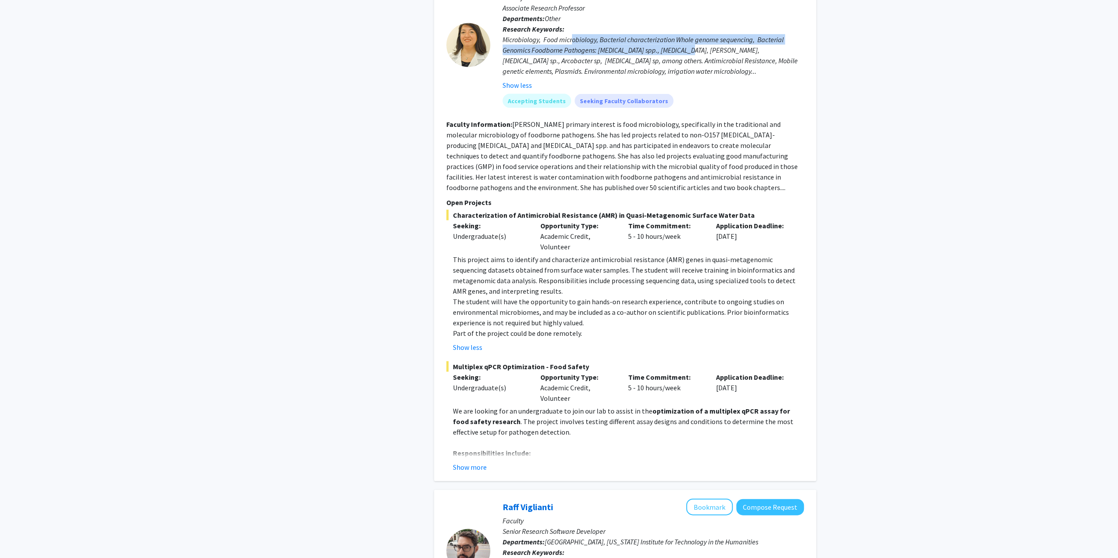
drag, startPoint x: 572, startPoint y: 71, endPoint x: 690, endPoint y: 78, distance: 118.4
click at [690, 76] on div "Microbiology, Food microbiology, Bacterial characterization Whole genome sequen…" at bounding box center [653, 55] width 301 height 42
click at [728, 76] on div "Microbiology, Food microbiology, Bacterial characterization Whole genome sequen…" at bounding box center [653, 55] width 301 height 42
drag, startPoint x: 681, startPoint y: 69, endPoint x: 695, endPoint y: 97, distance: 31.4
click at [687, 76] on div "Microbiology, Food microbiology, Bacterial characterization Whole genome sequen…" at bounding box center [653, 55] width 301 height 42
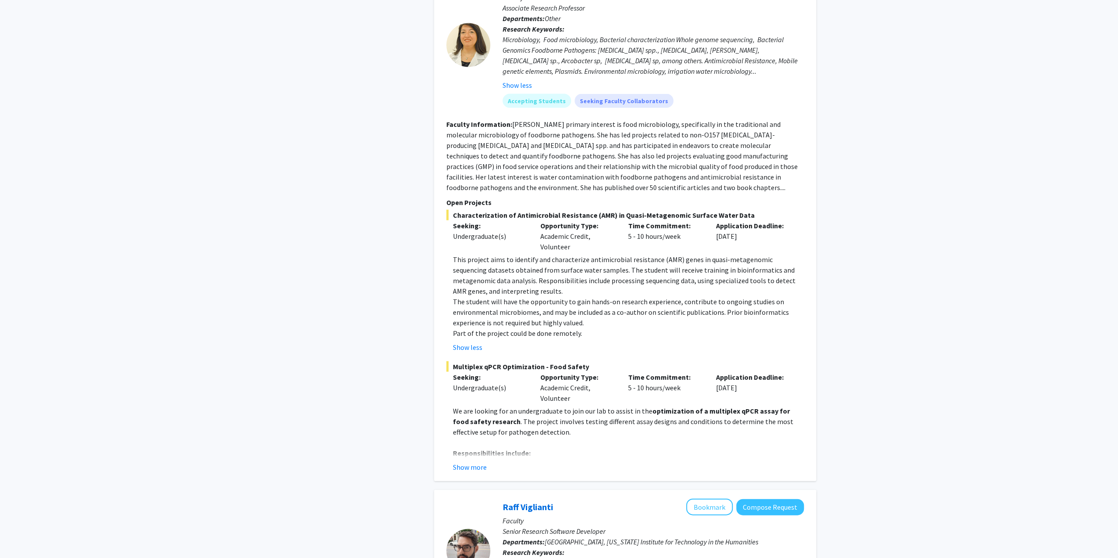
click at [684, 231] on p "Time Commitment:" at bounding box center [665, 226] width 75 height 11
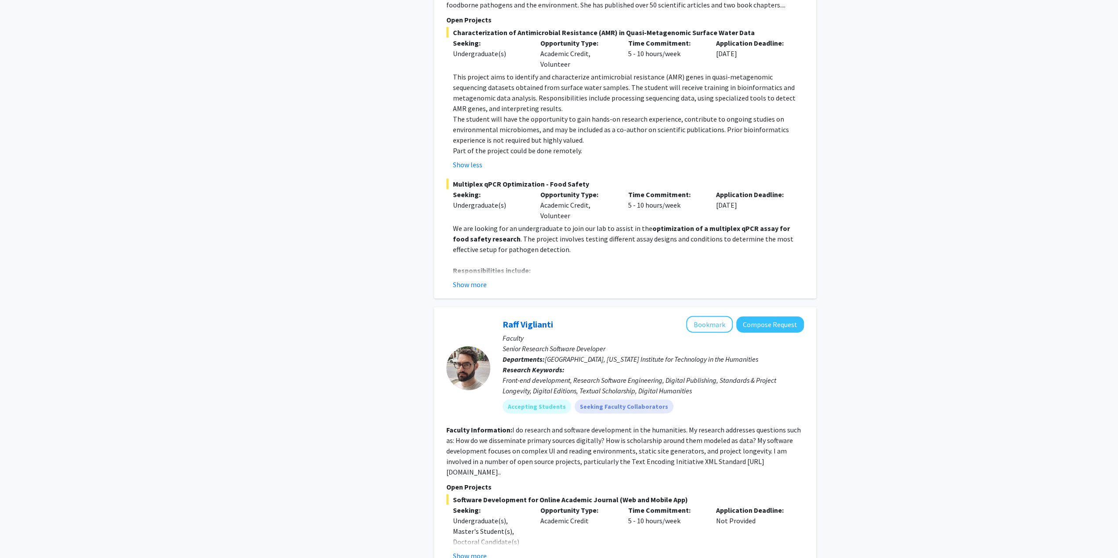
scroll to position [1933, 0]
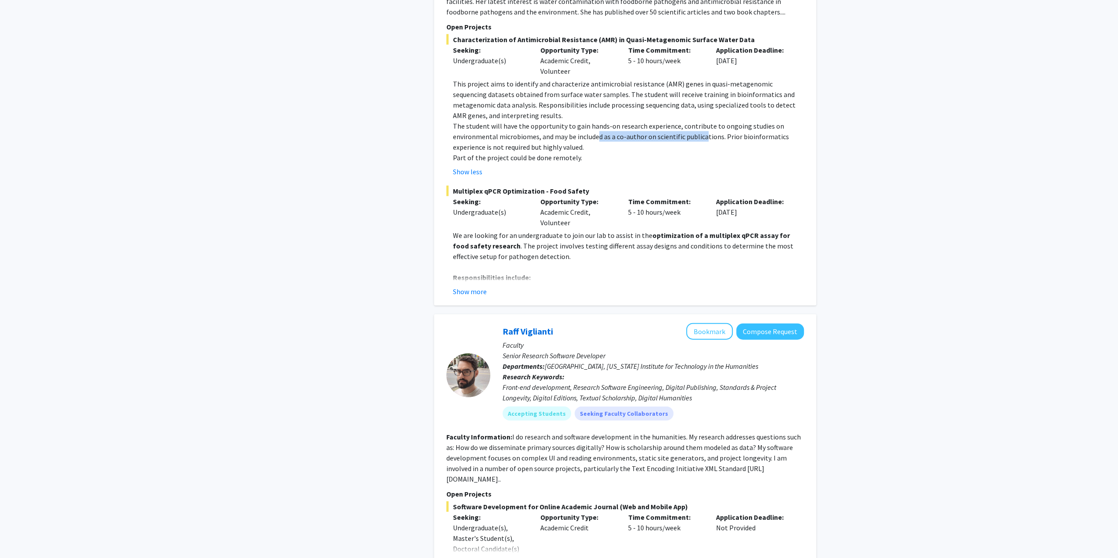
drag, startPoint x: 595, startPoint y: 170, endPoint x: 656, endPoint y: 162, distance: 62.0
click at [691, 152] on p "The student will have the opportunity to gain hands-on research experience, con…" at bounding box center [628, 137] width 351 height 32
click at [595, 152] on p "The student will have the opportunity to gain hands-on research experience, con…" at bounding box center [628, 137] width 351 height 32
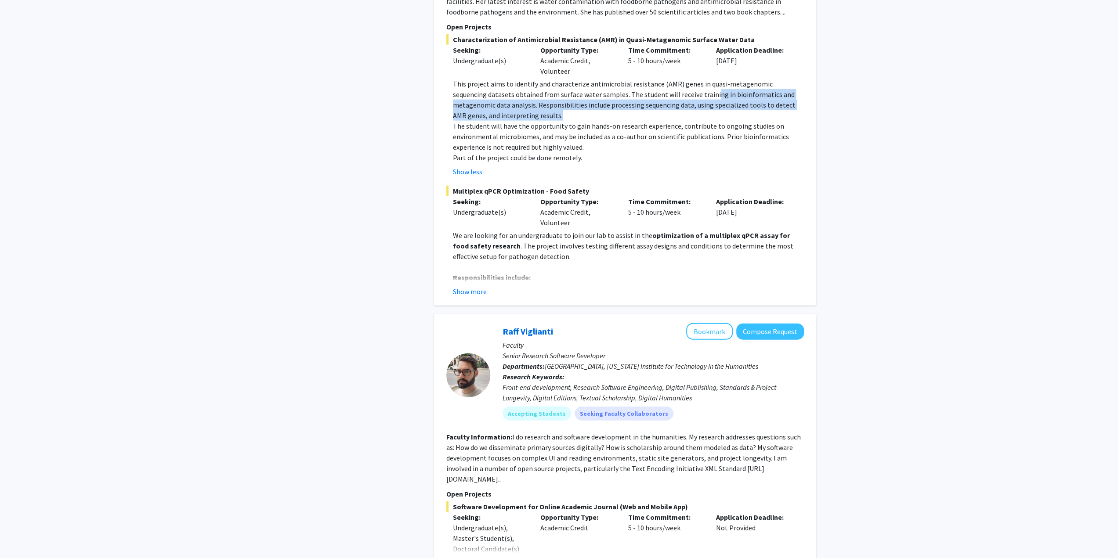
drag, startPoint x: 676, startPoint y: 125, endPoint x: 636, endPoint y: 144, distance: 43.6
click at [636, 121] on p "This project aims to identify and characterize antimicrobial resistance (AMR) g…" at bounding box center [628, 100] width 351 height 42
drag, startPoint x: 625, startPoint y: 126, endPoint x: 525, endPoint y: 147, distance: 102.3
click at [525, 121] on p "This project aims to identify and characterize antimicrobial resistance (AMR) g…" at bounding box center [628, 100] width 351 height 42
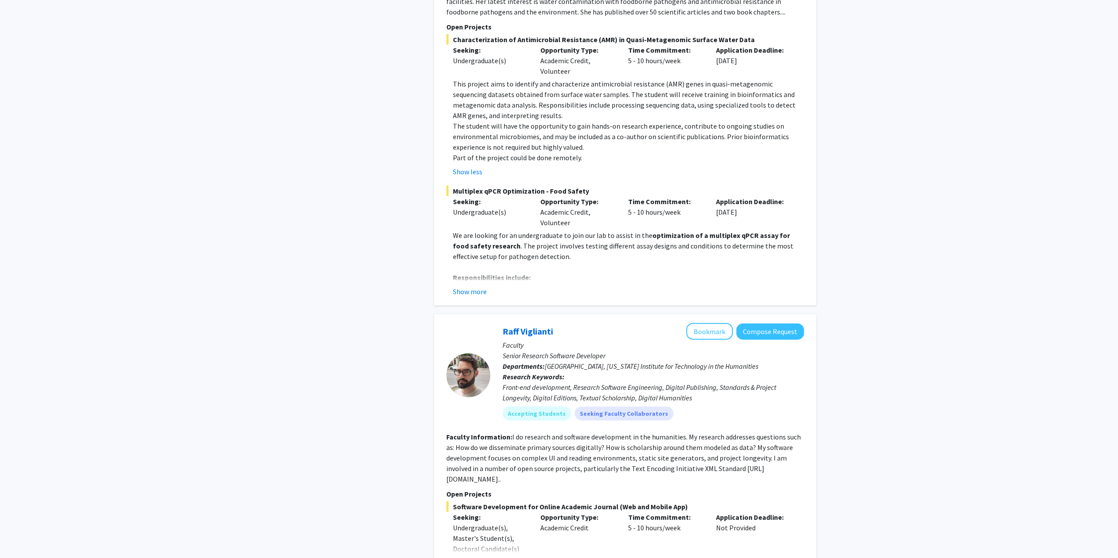
click at [576, 163] on p "Part of the project could be done remotely." at bounding box center [628, 157] width 351 height 11
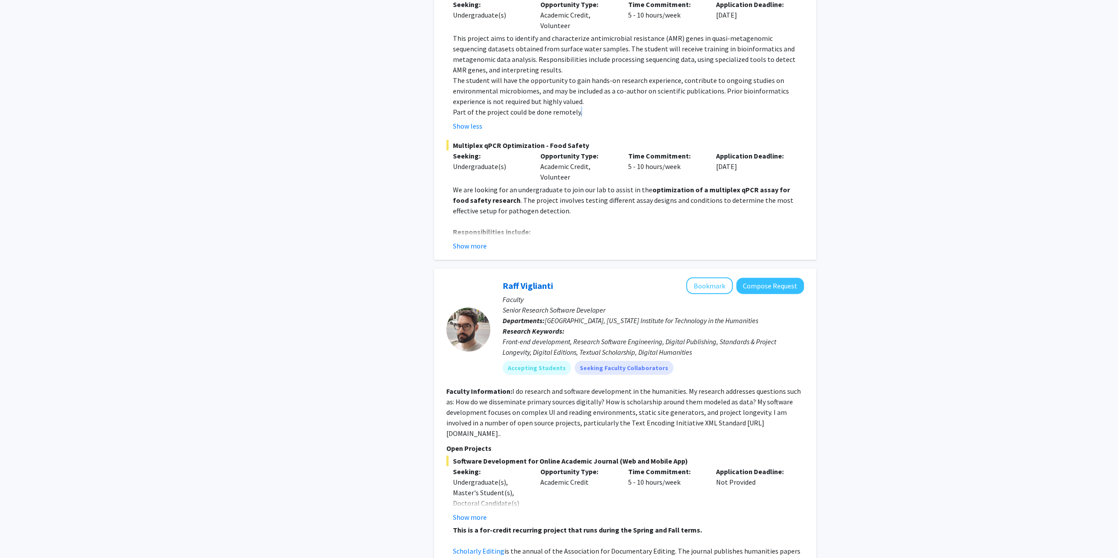
scroll to position [2109, 0]
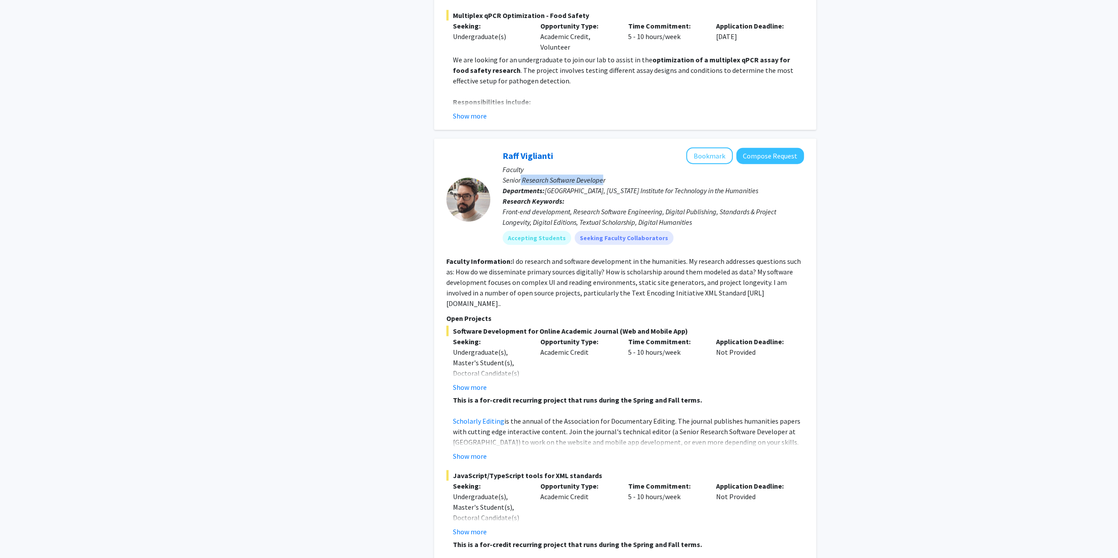
drag, startPoint x: 526, startPoint y: 212, endPoint x: 603, endPoint y: 213, distance: 76.9
click at [603, 185] on p "Senior Research Software Developer" at bounding box center [653, 180] width 301 height 11
click at [601, 298] on section "Faculty Information: I do research and software development in the humanities. …" at bounding box center [625, 282] width 358 height 53
drag, startPoint x: 594, startPoint y: 289, endPoint x: 698, endPoint y: 287, distance: 103.7
click at [698, 287] on fg-search-faculty "Raff Viglianti Bookmark Compose Request Faculty Senior Research Software Develo…" at bounding box center [625, 377] width 358 height 459
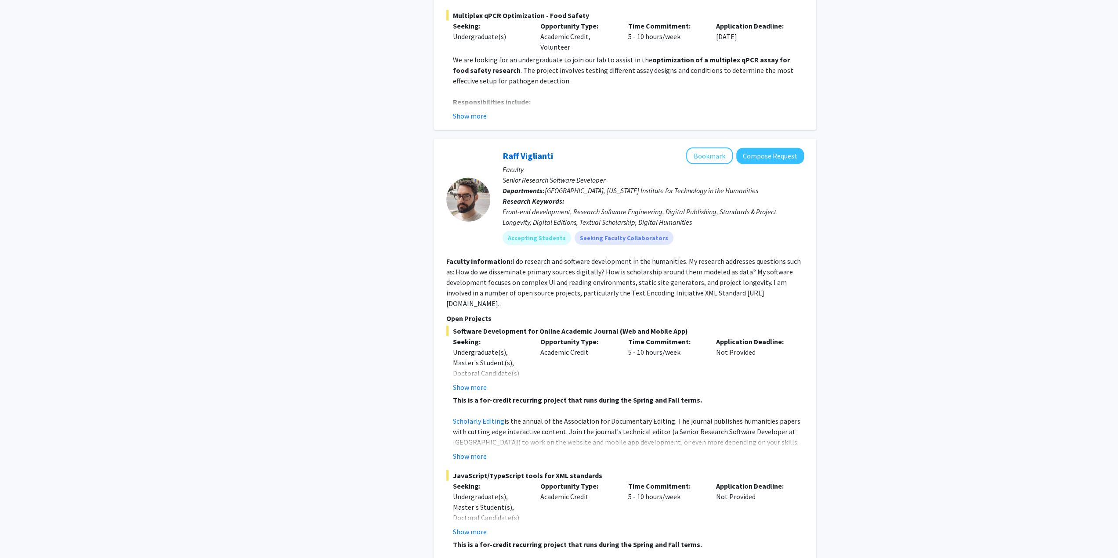
click at [704, 308] on fg-read-more "I do research and software development in the humanities. My research addresses…" at bounding box center [623, 282] width 355 height 51
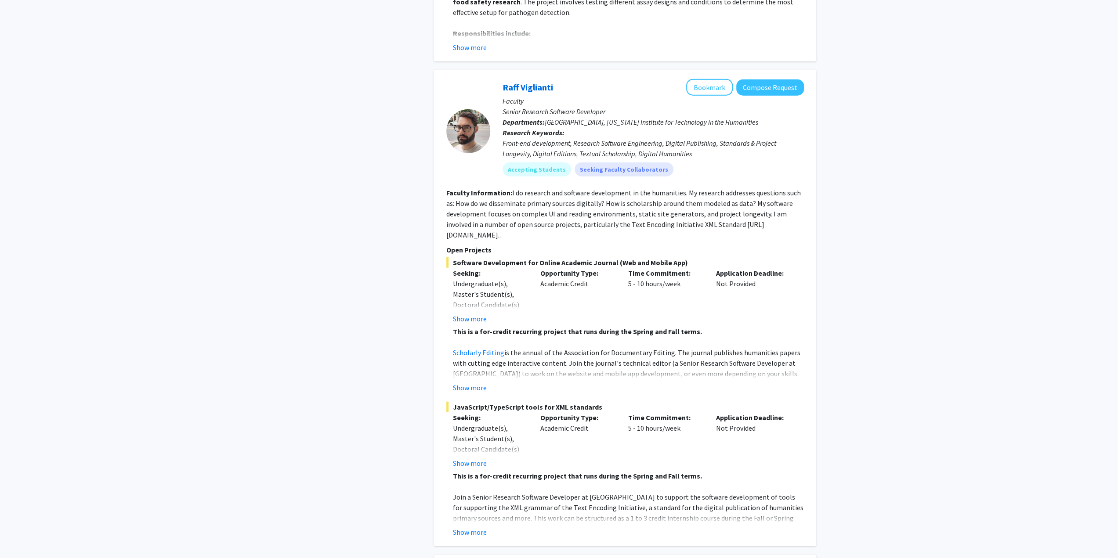
scroll to position [2197, 0]
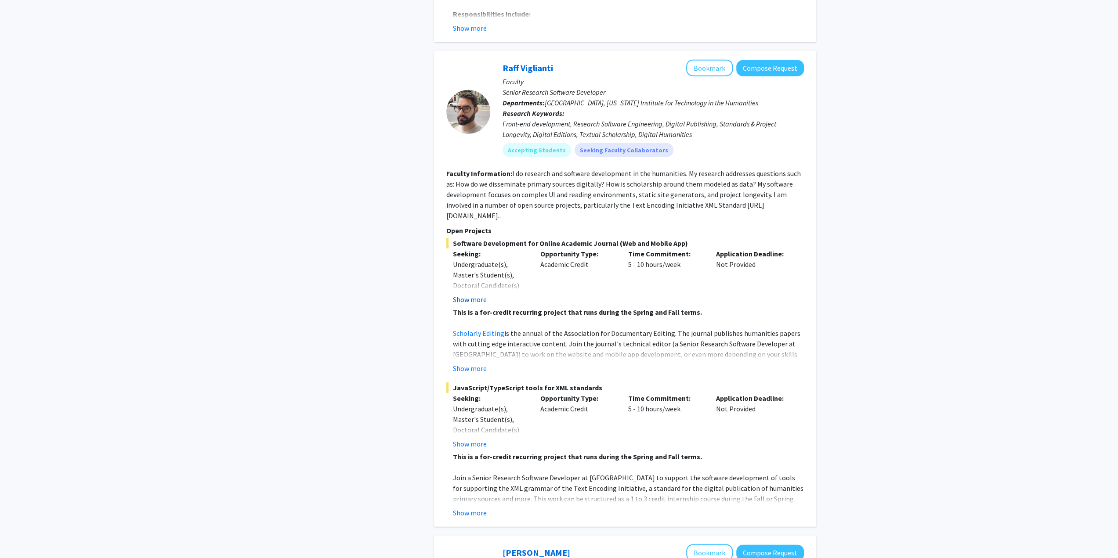
click at [477, 305] on button "Show more" at bounding box center [470, 299] width 34 height 11
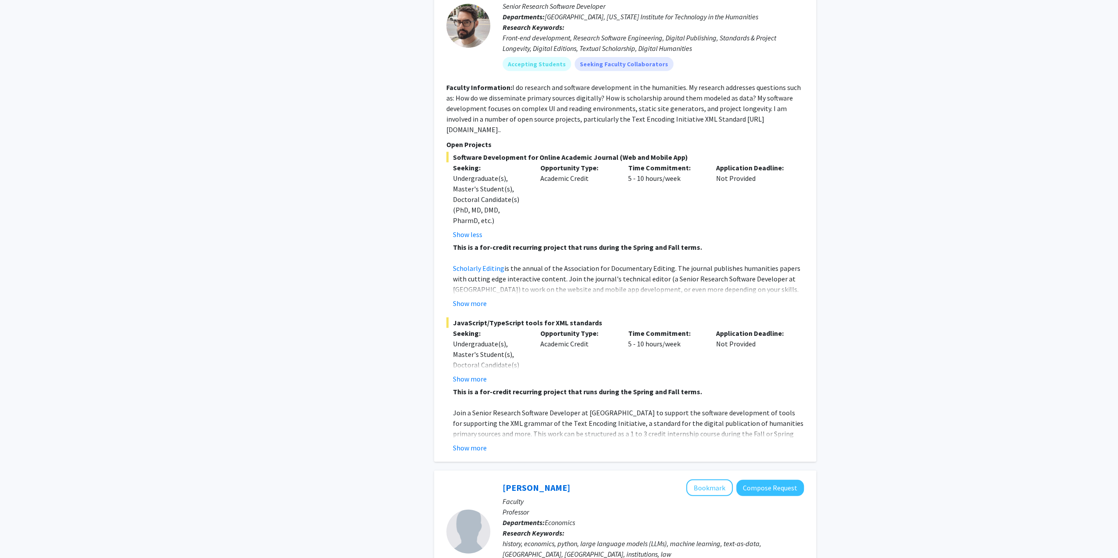
scroll to position [2285, 0]
click at [477, 307] on button "Show more" at bounding box center [470, 302] width 34 height 11
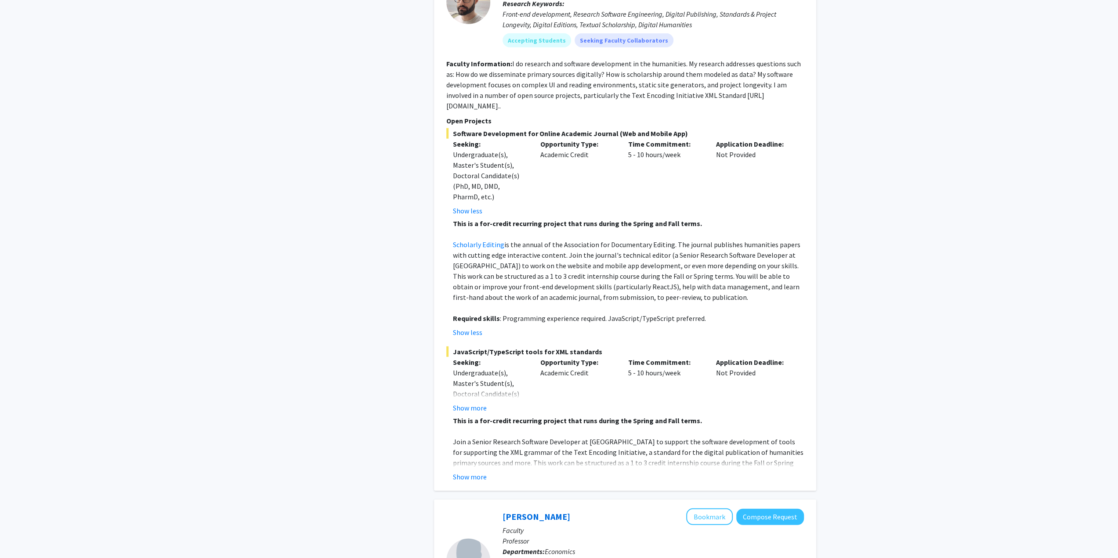
scroll to position [2416, 0]
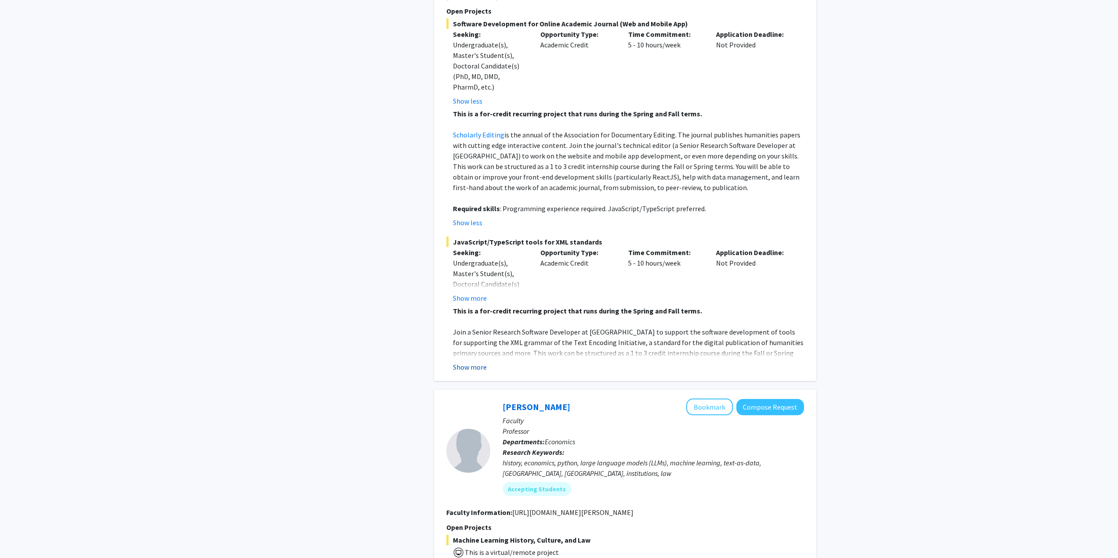
click at [472, 373] on button "Show more" at bounding box center [470, 367] width 34 height 11
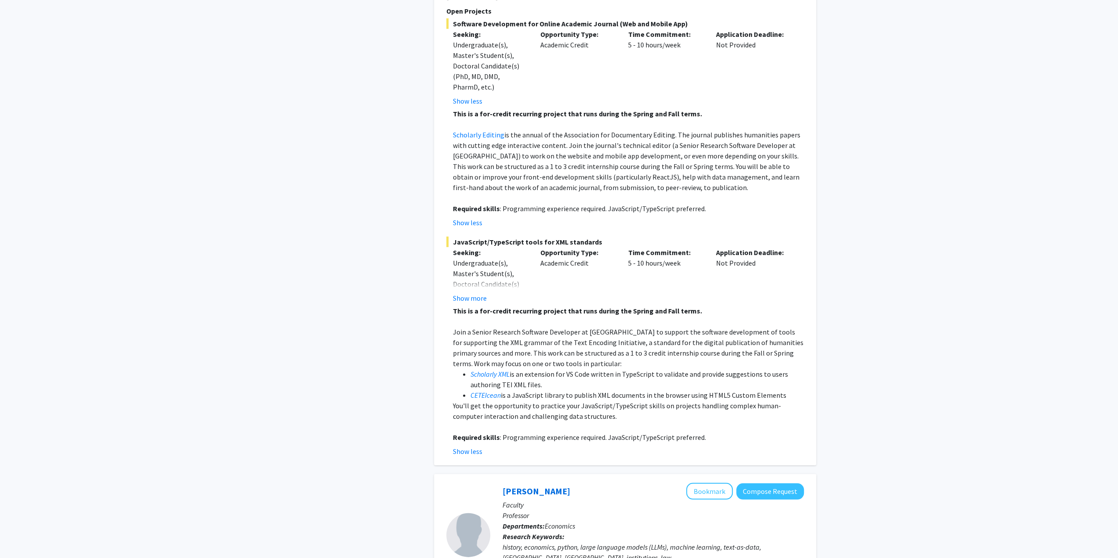
drag, startPoint x: 639, startPoint y: 361, endPoint x: 630, endPoint y: 391, distance: 31.0
click at [630, 369] on p "Join a Senior Research Software Developer at MITH to support the software devel…" at bounding box center [628, 348] width 351 height 42
drag, startPoint x: 619, startPoint y: 352, endPoint x: 612, endPoint y: 403, distance: 50.9
click at [612, 369] on p "Join a Senior Research Software Developer at MITH to support the software devel…" at bounding box center [628, 348] width 351 height 42
click at [607, 421] on div "This is a for-credit recurring project that runs during the Spring and Fall ter…" at bounding box center [628, 374] width 351 height 137
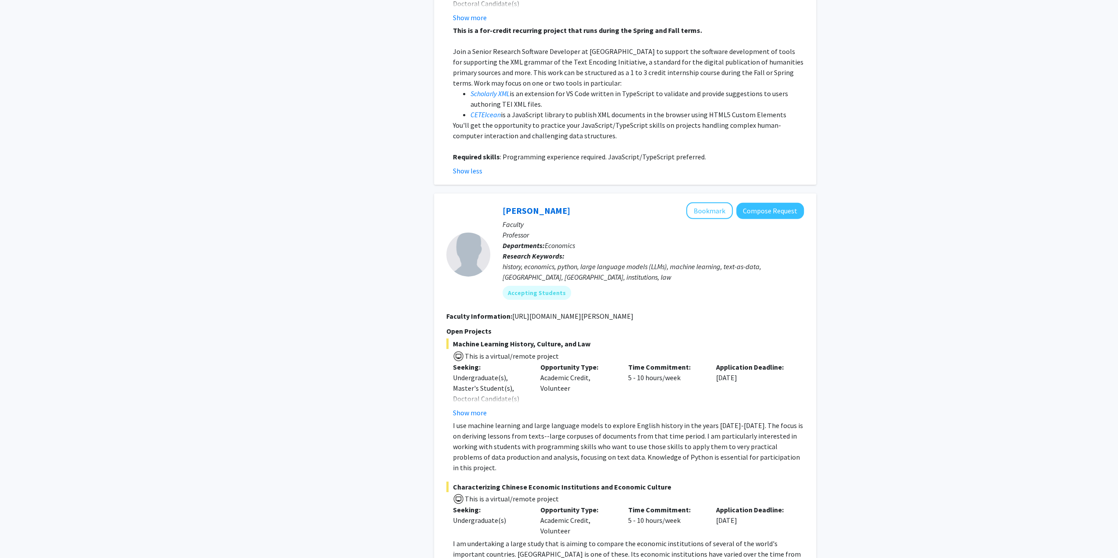
scroll to position [2680, 0]
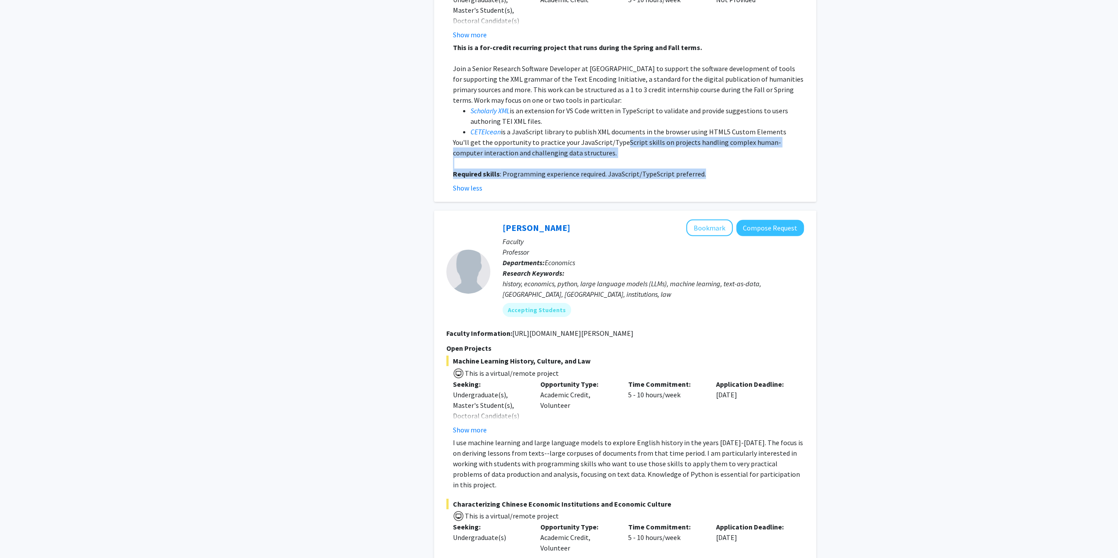
drag, startPoint x: 703, startPoint y: 194, endPoint x: 624, endPoint y: 163, distance: 84.3
click at [624, 163] on div "This is a for-credit recurring project that runs during the Spring and Fall ter…" at bounding box center [628, 110] width 351 height 137
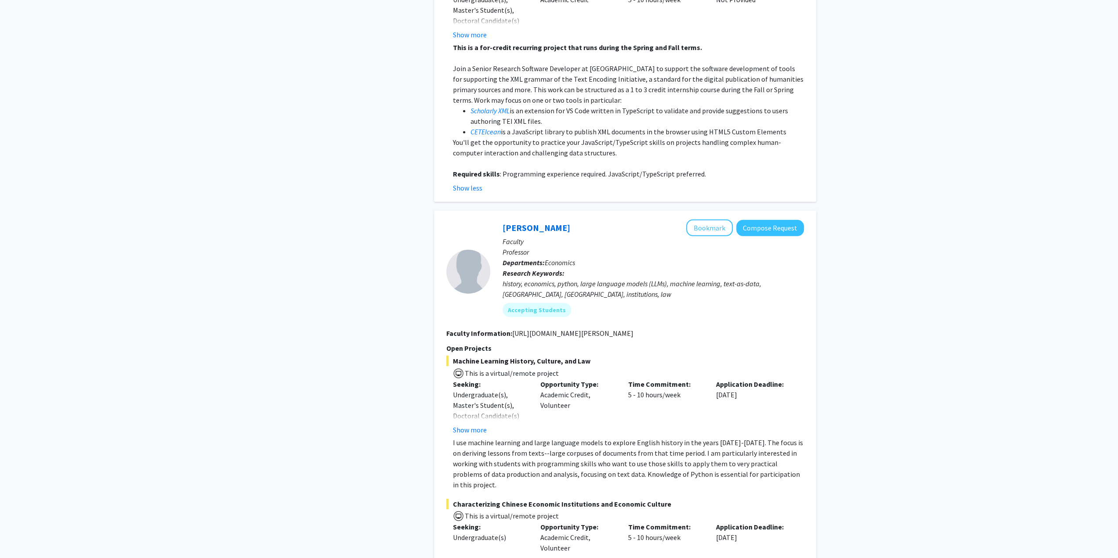
click at [614, 105] on p "Join a Senior Research Software Developer at MITH to support the software devel…" at bounding box center [628, 84] width 351 height 42
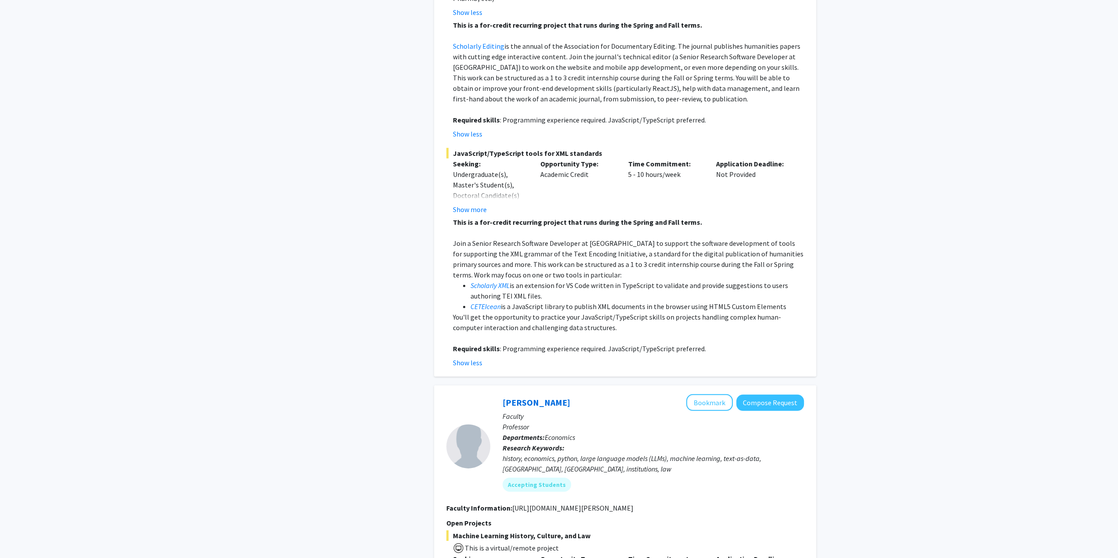
scroll to position [2504, 0]
click at [473, 216] on button "Show more" at bounding box center [470, 210] width 34 height 11
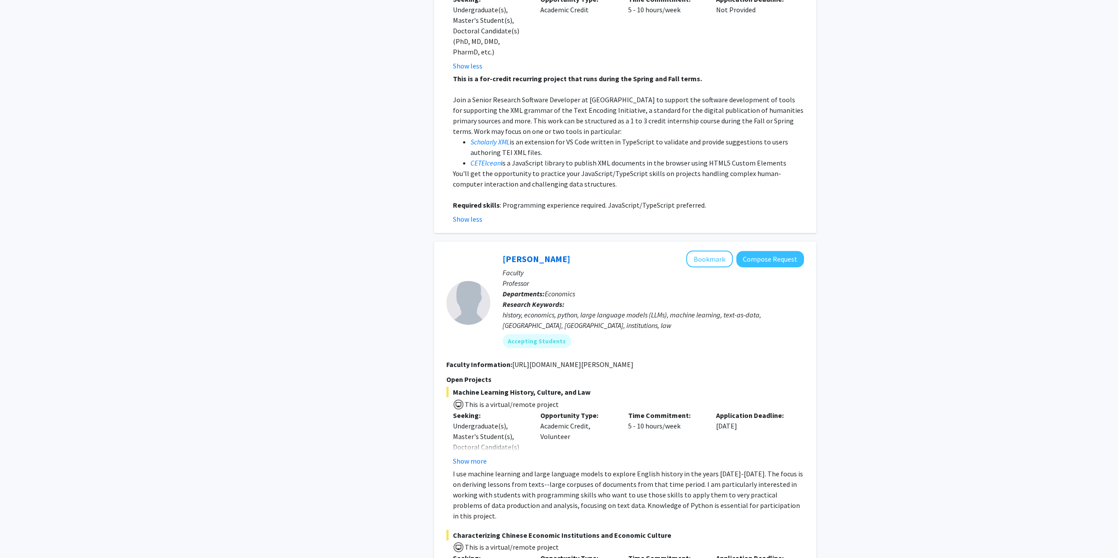
scroll to position [2856, 0]
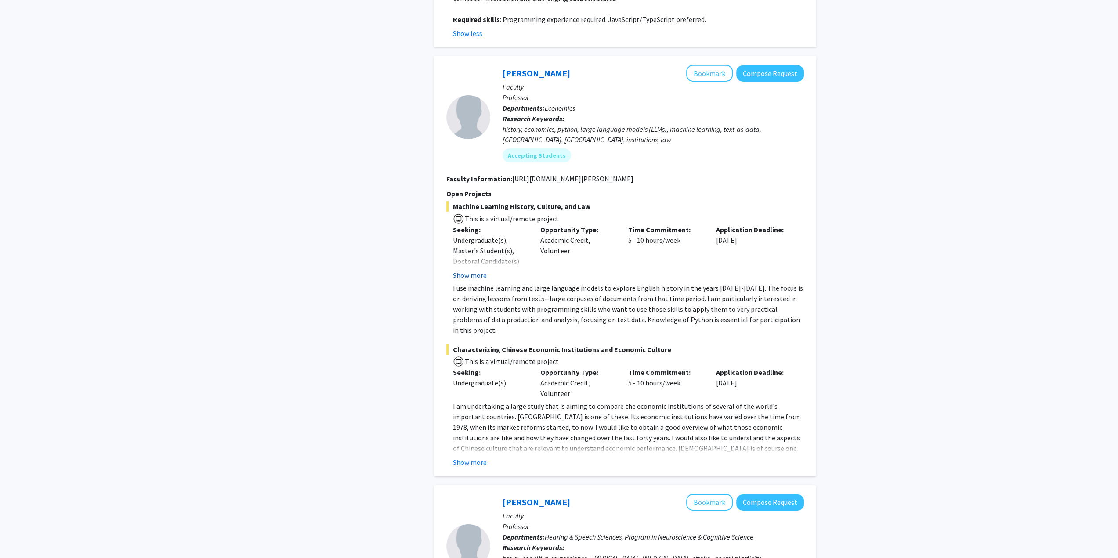
click at [474, 281] on button "Show more" at bounding box center [470, 275] width 34 height 11
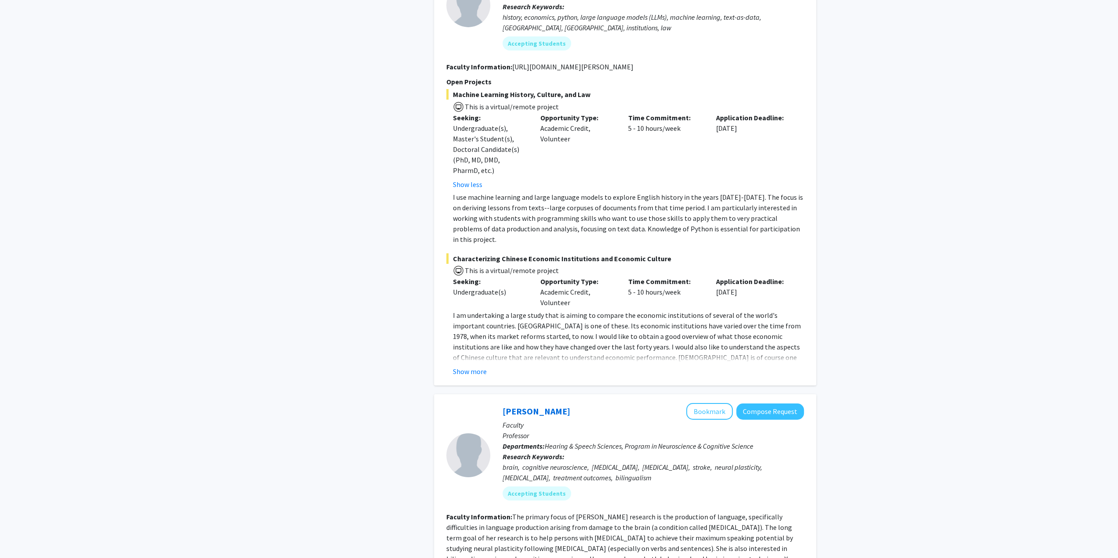
scroll to position [2987, 0]
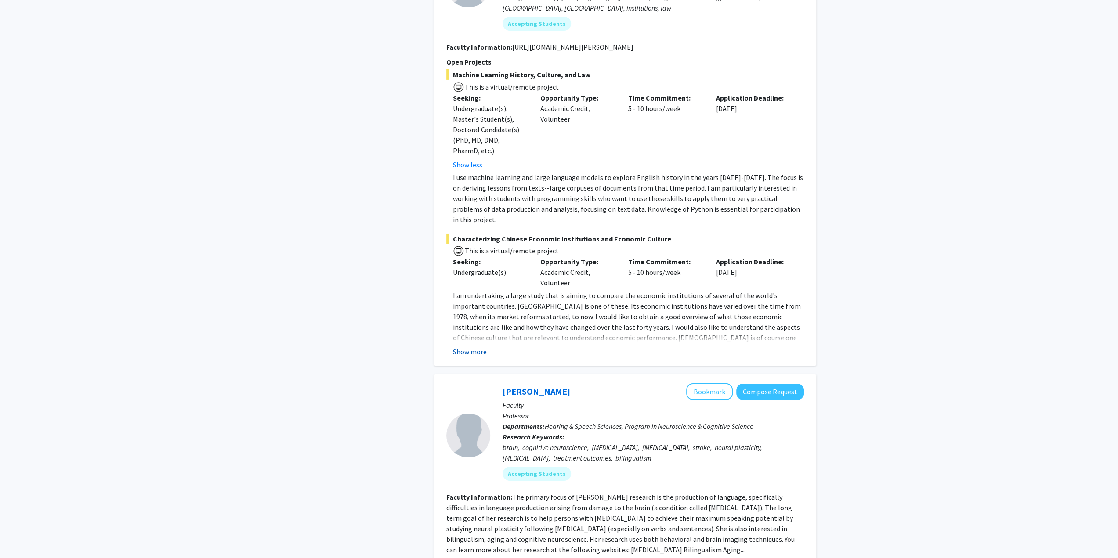
click at [476, 357] on button "Show more" at bounding box center [470, 352] width 34 height 11
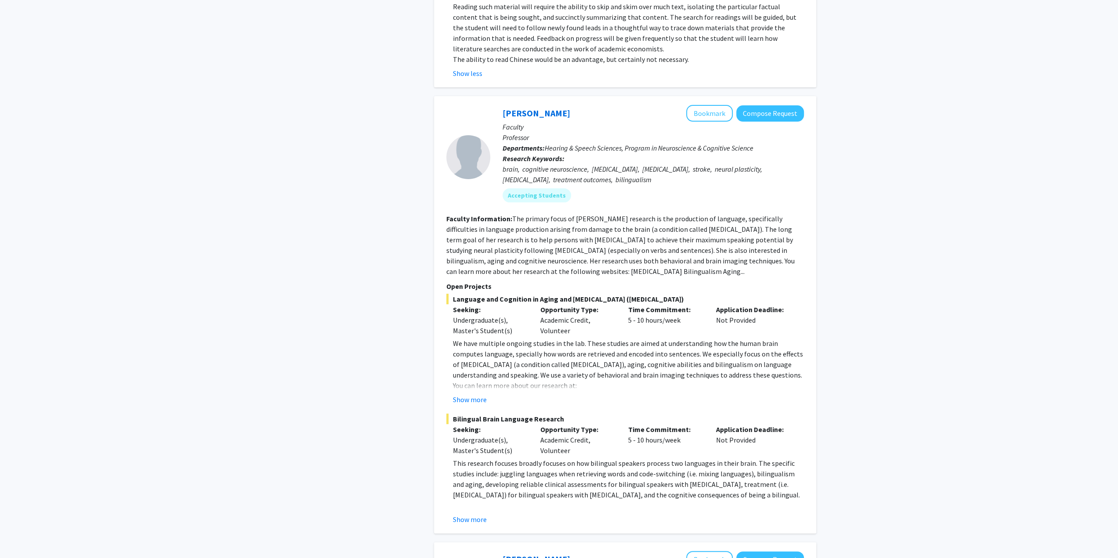
scroll to position [3559, 0]
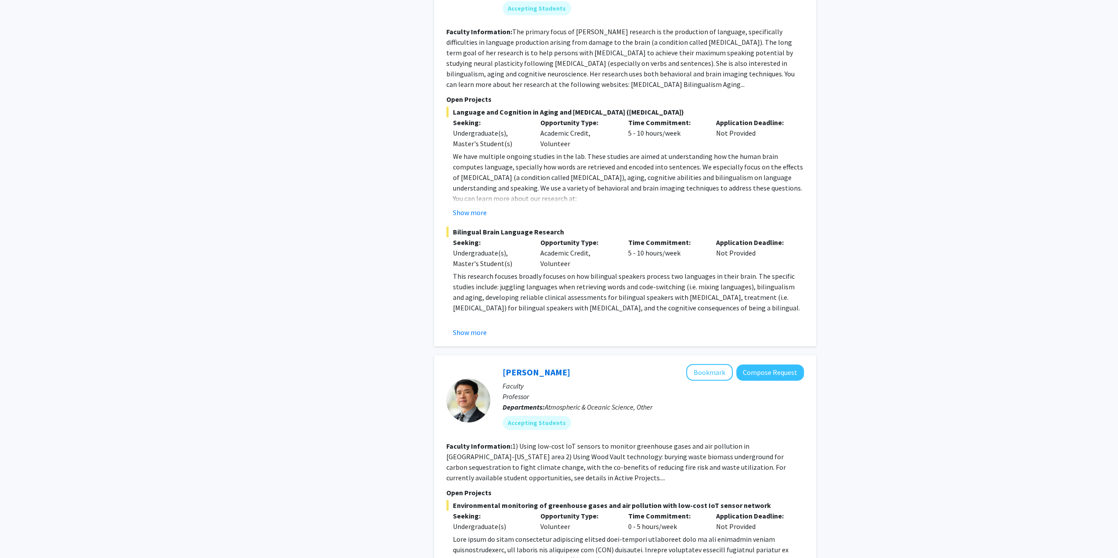
click at [474, 333] on button "Show more" at bounding box center [470, 332] width 34 height 11
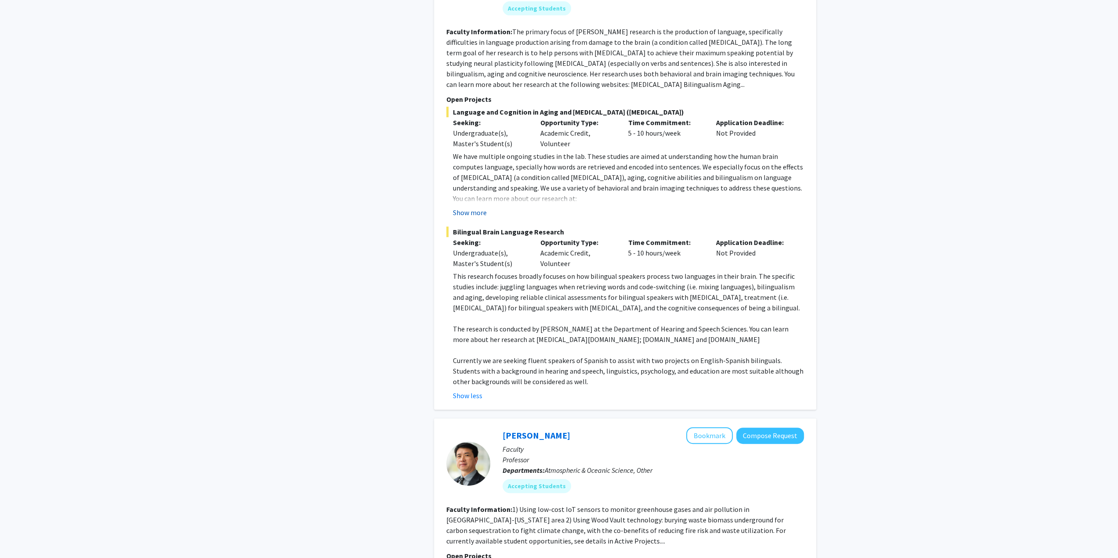
click at [474, 214] on button "Show more" at bounding box center [470, 212] width 34 height 11
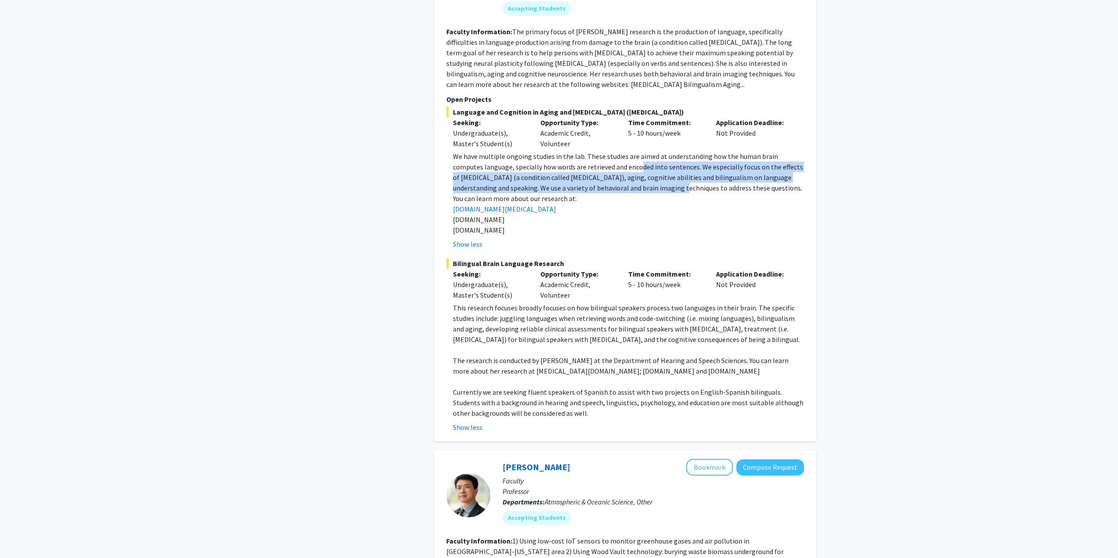
drag, startPoint x: 611, startPoint y: 168, endPoint x: 656, endPoint y: 183, distance: 47.7
click at [656, 183] on p "We have multiple ongoing studies in the lab. These studies are aimed at underst…" at bounding box center [628, 172] width 351 height 42
click at [656, 184] on p "We have multiple ongoing studies in the lab. These studies are aimed at underst…" at bounding box center [628, 172] width 351 height 42
drag, startPoint x: 545, startPoint y: 221, endPoint x: 465, endPoint y: 223, distance: 80.0
click at [465, 223] on p "www.bilingual.umd.edu" at bounding box center [628, 219] width 351 height 11
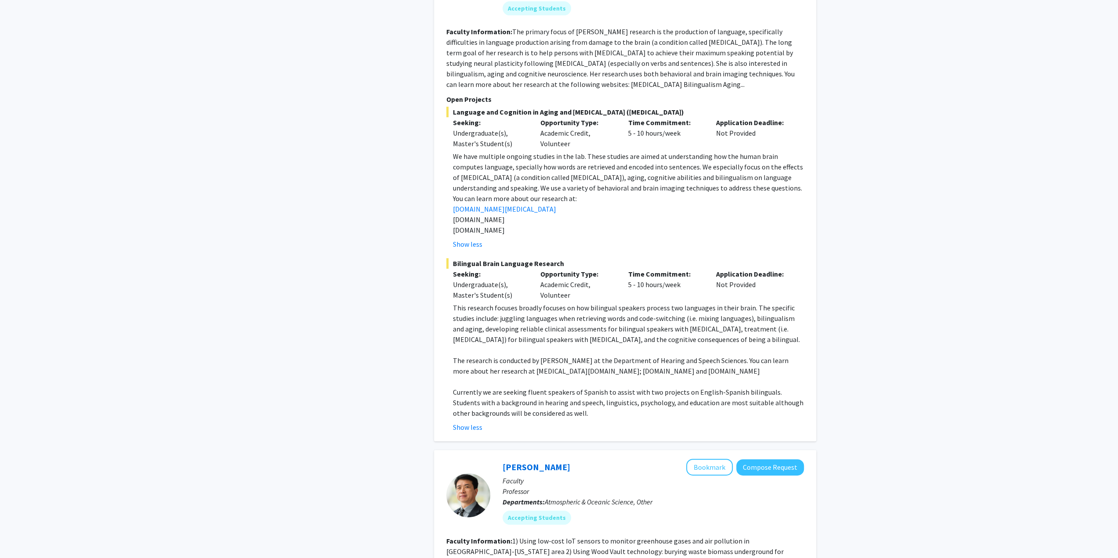
click at [548, 236] on fg-read-more "We have multiple ongoing studies in the lab. These studies are aimed at underst…" at bounding box center [625, 200] width 358 height 98
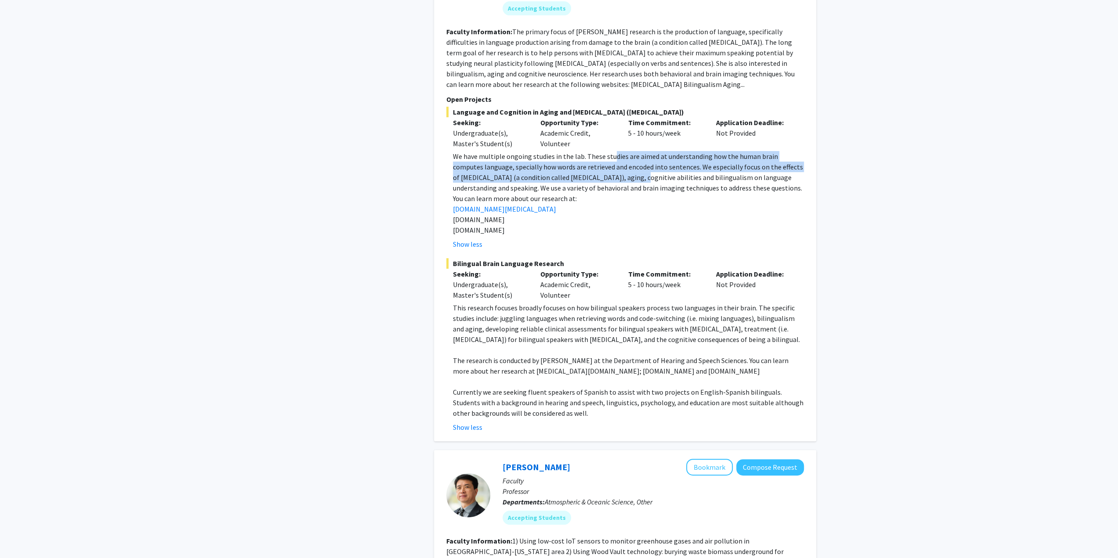
drag, startPoint x: 612, startPoint y: 157, endPoint x: 610, endPoint y: 181, distance: 24.3
click at [610, 181] on p "We have multiple ongoing studies in the lab. These studies are aimed at underst…" at bounding box center [628, 172] width 351 height 42
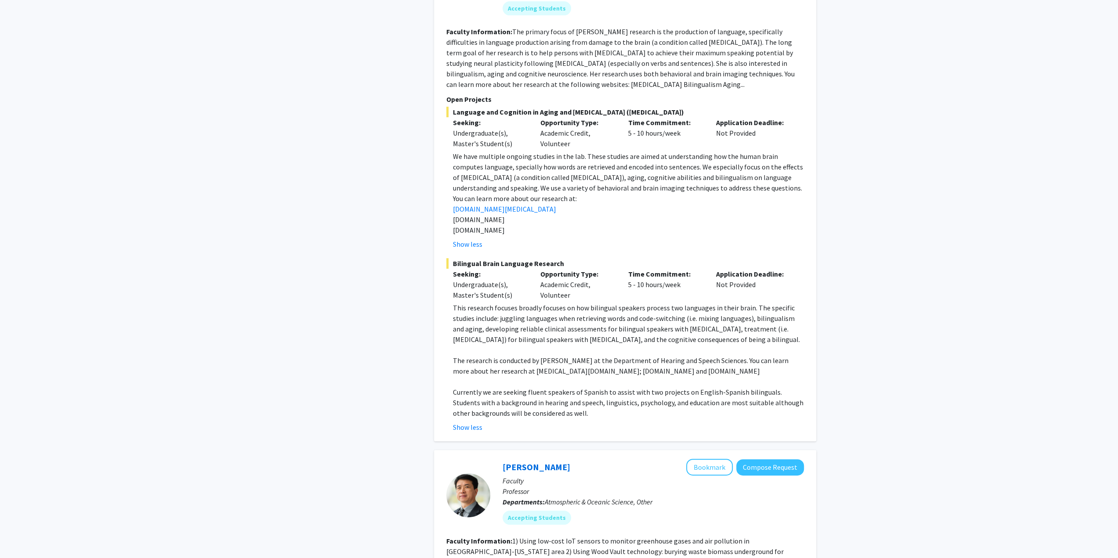
click at [612, 181] on p "We have multiple ongoing studies in the lab. These studies are aimed at underst…" at bounding box center [628, 172] width 351 height 42
drag, startPoint x: 552, startPoint y: 398, endPoint x: 624, endPoint y: 385, distance: 73.2
click at [624, 385] on div "This research focuses broadly focuses on how bilingual speakers process two lan…" at bounding box center [628, 361] width 351 height 116
click at [612, 341] on p "This research focuses broadly focuses on how bilingual speakers process two lan…" at bounding box center [628, 324] width 351 height 42
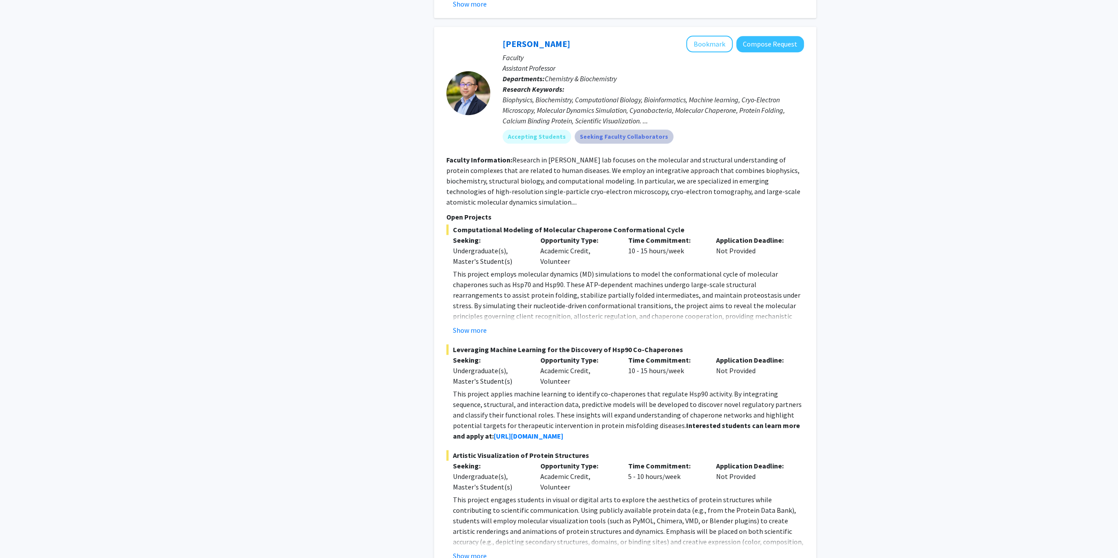
scroll to position [4393, 0]
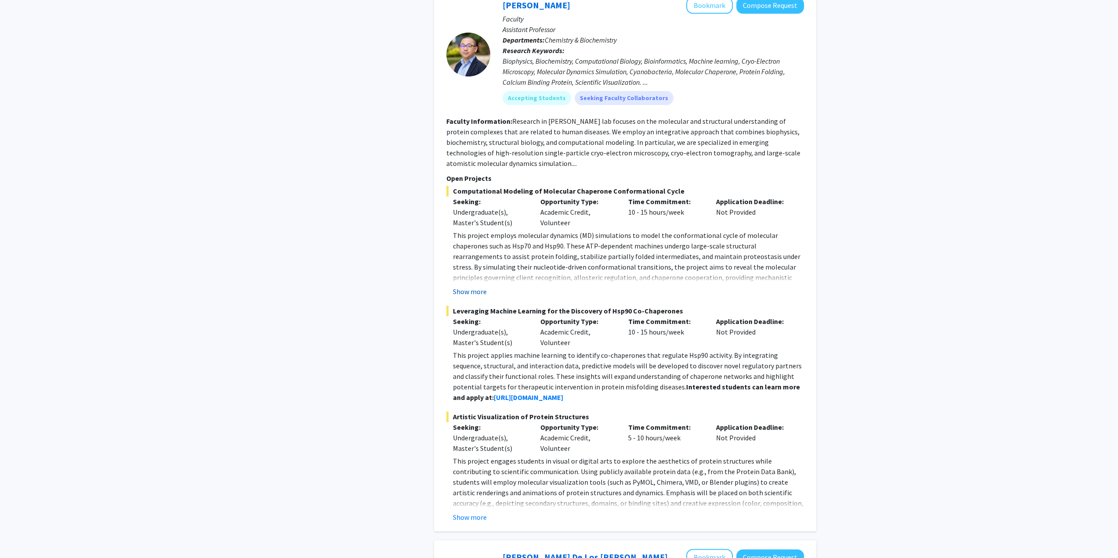
click at [472, 294] on button "Show more" at bounding box center [470, 291] width 34 height 11
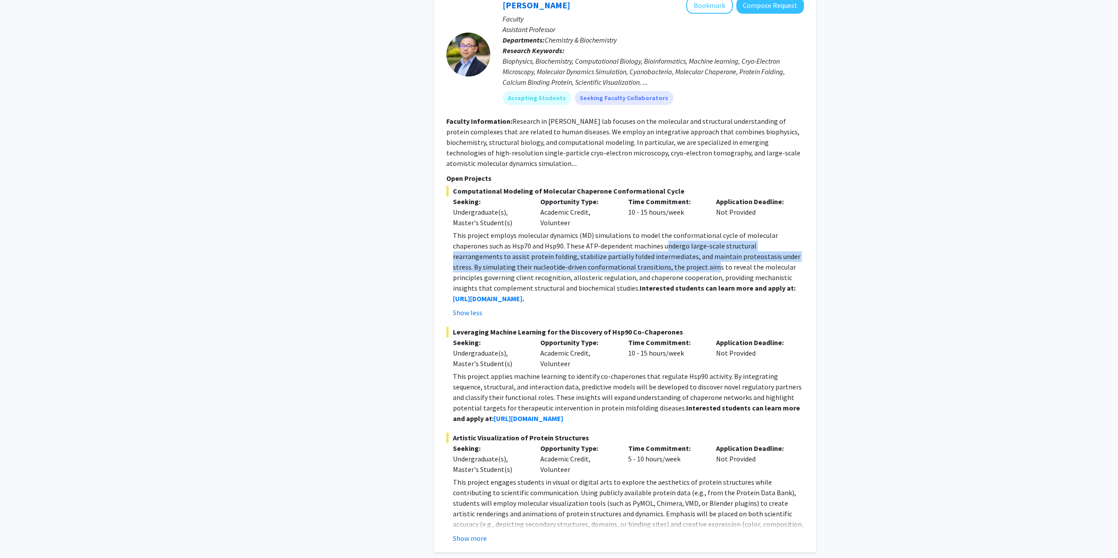
drag, startPoint x: 627, startPoint y: 243, endPoint x: 630, endPoint y: 267, distance: 23.8
click at [630, 267] on p "This project employs molecular dynamics (MD) simulations to model the conformat…" at bounding box center [628, 267] width 351 height 74
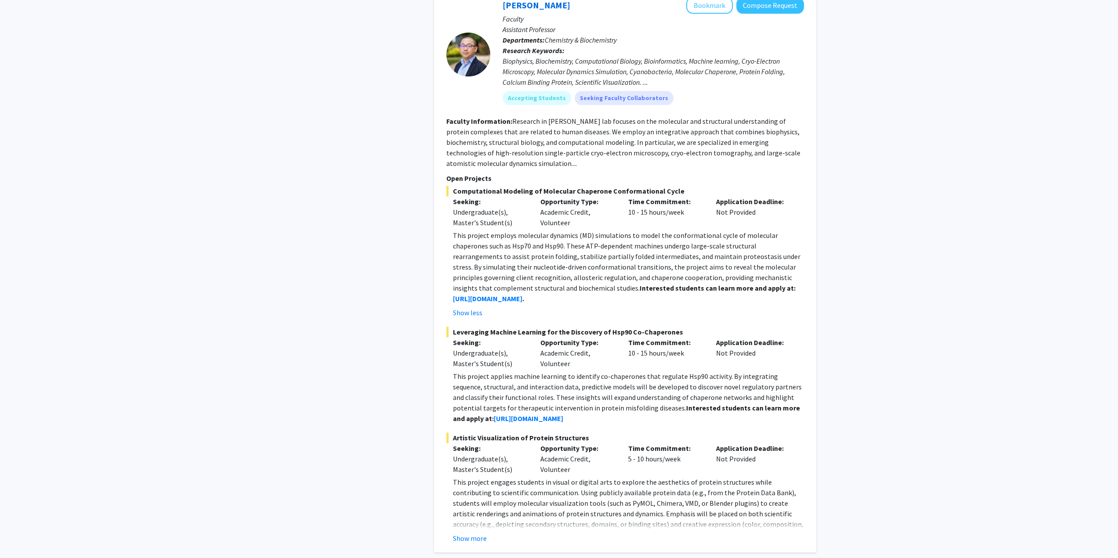
click at [678, 266] on p "This project employs molecular dynamics (MD) simulations to model the conformat…" at bounding box center [628, 267] width 351 height 74
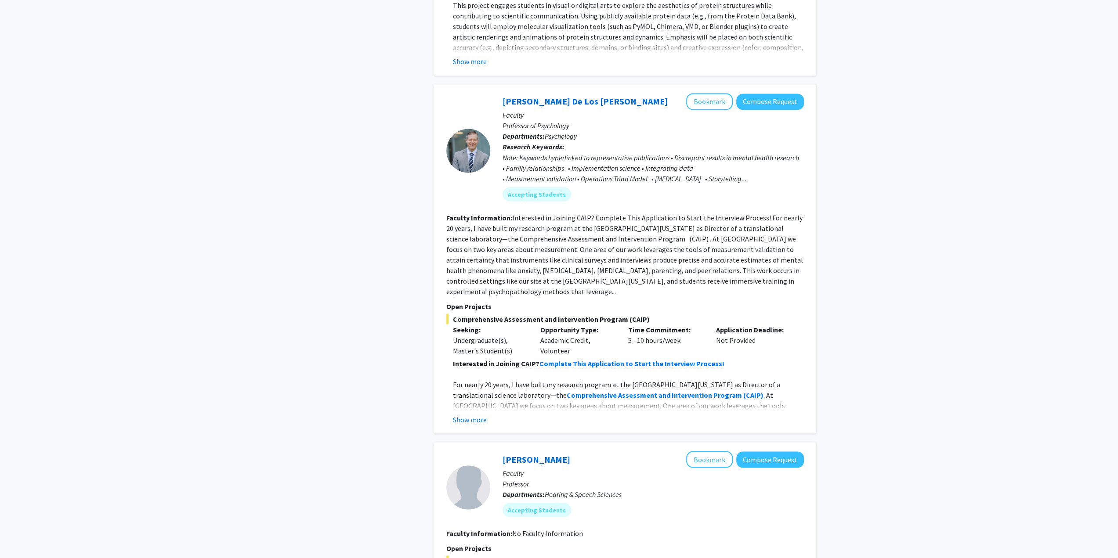
scroll to position [4921, 0]
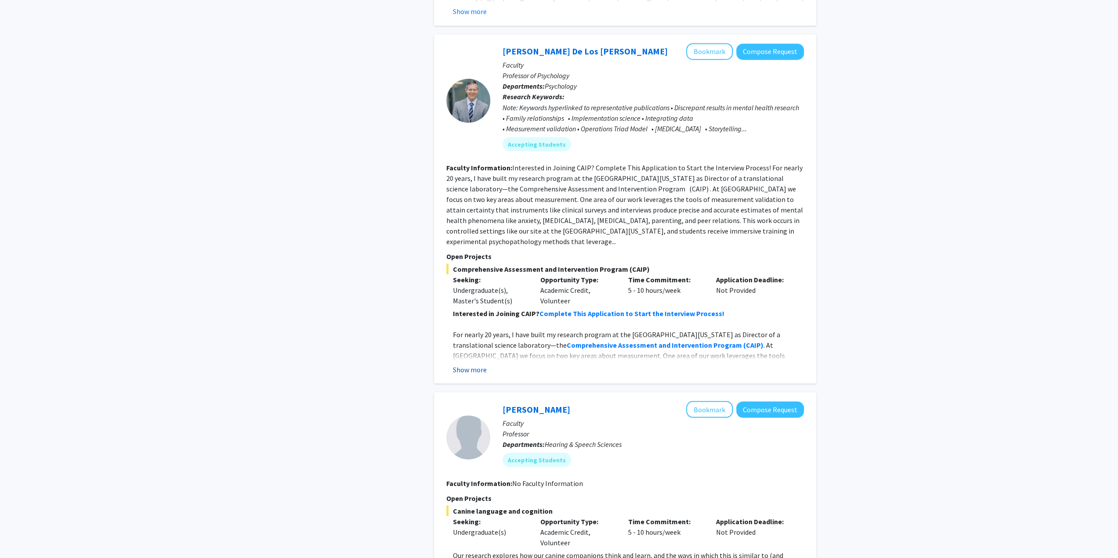
click at [467, 364] on button "Show more" at bounding box center [470, 369] width 34 height 11
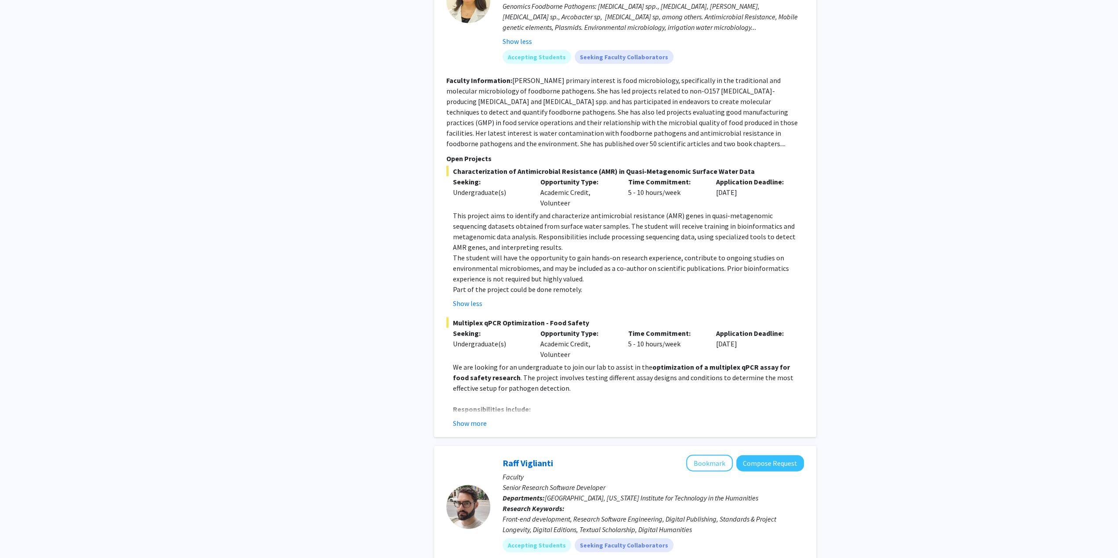
scroll to position [1757, 0]
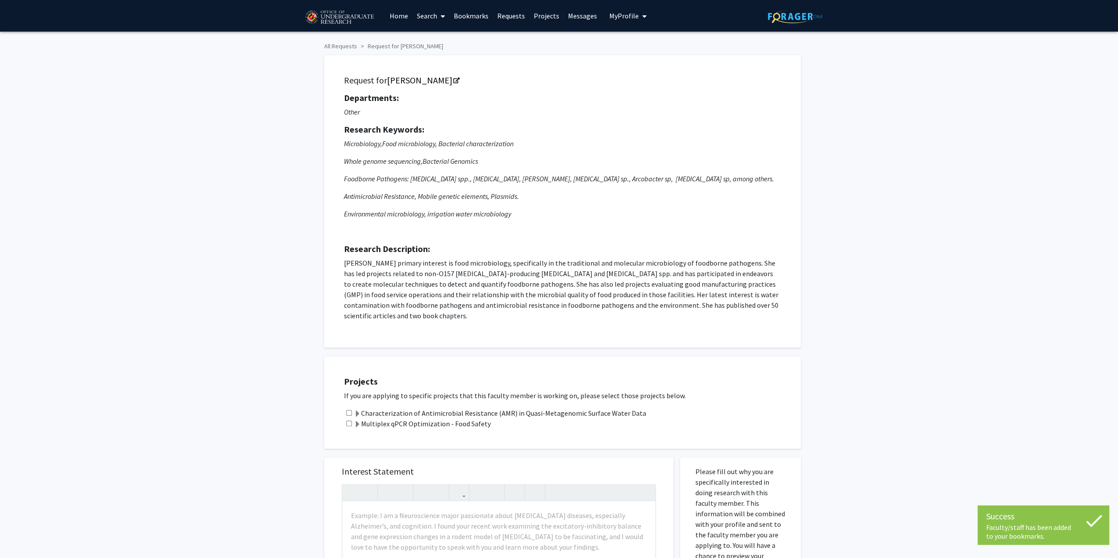
scroll to position [176, 0]
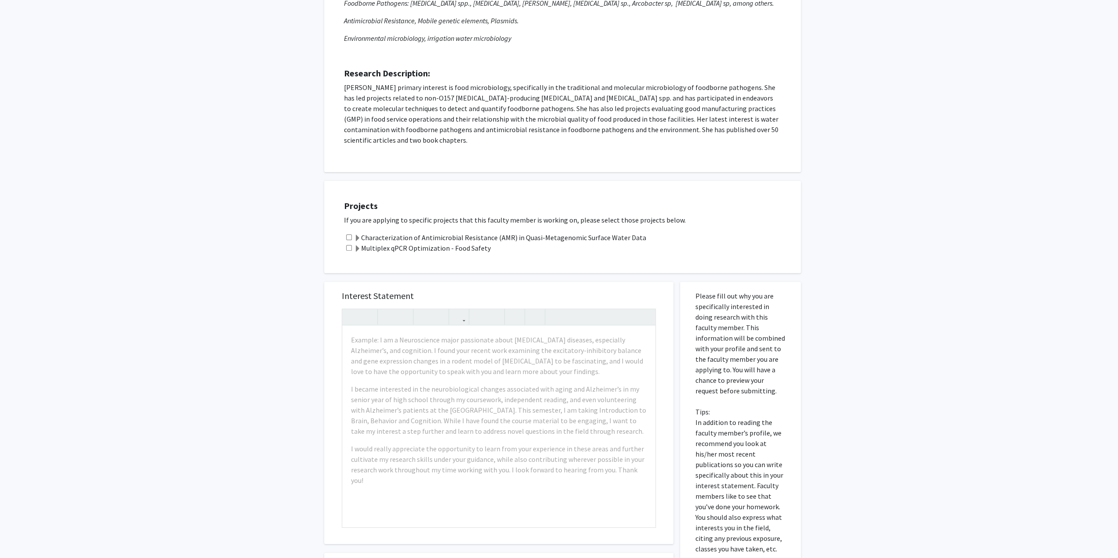
click at [297, 227] on div "All Requests Request for Magaly Toro Request for Magaly Toro Departments: Other…" at bounding box center [559, 273] width 1118 height 834
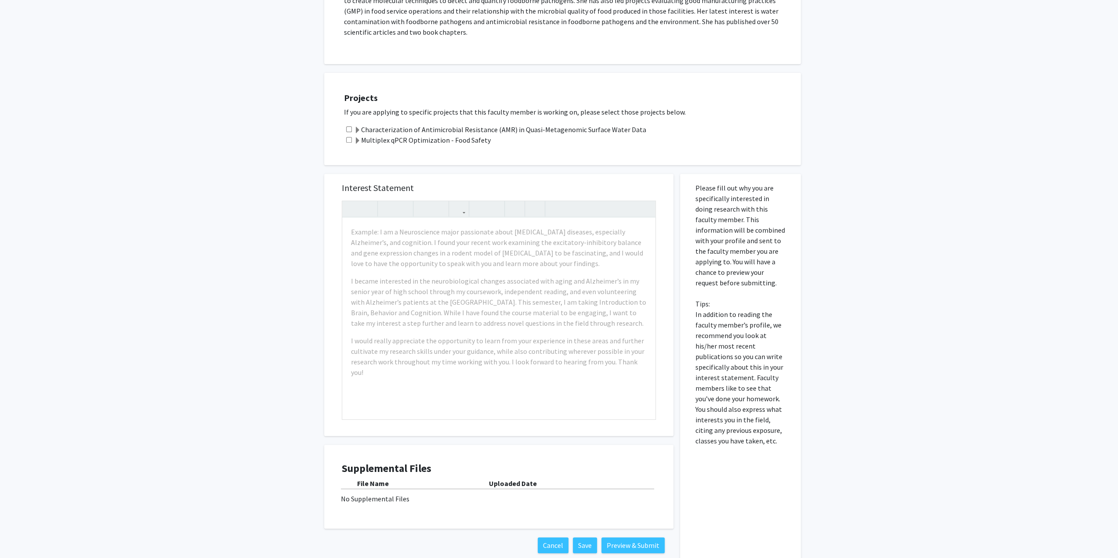
scroll to position [323, 0]
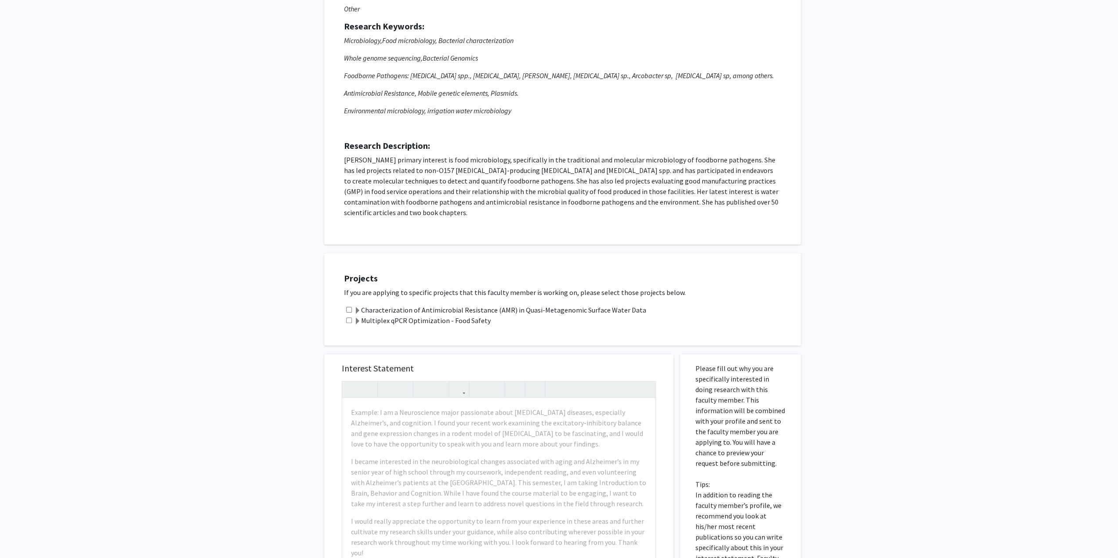
click at [293, 210] on div "All Requests Request for Magaly Toro Request for Magaly Toro Departments: Other…" at bounding box center [559, 345] width 1118 height 834
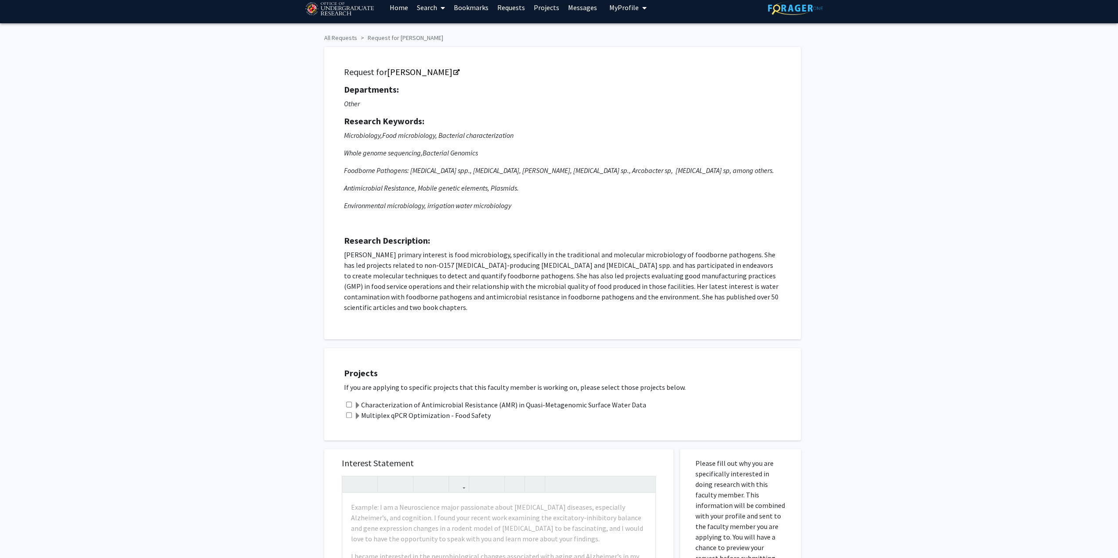
scroll to position [0, 0]
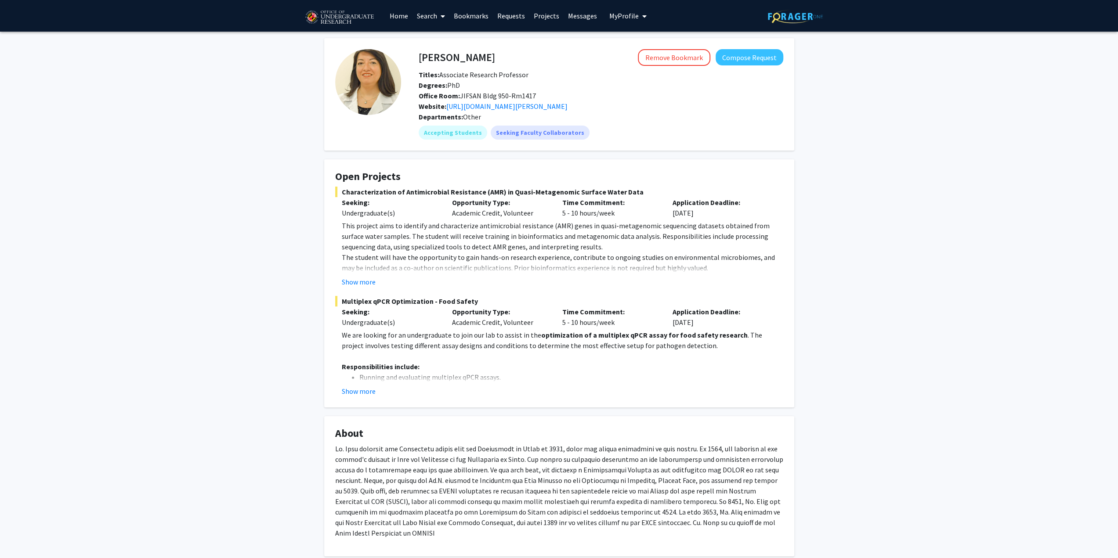
click at [366, 384] on fg-read-more "We are looking for an undergraduate to join our lab to assist in the optimizati…" at bounding box center [559, 363] width 448 height 67
click at [375, 397] on fg-card "Open Projects Characterization of Antimicrobial Resistance (AMR) in Quasi-Metag…" at bounding box center [559, 283] width 470 height 248
click at [373, 389] on button "Show more" at bounding box center [359, 391] width 34 height 11
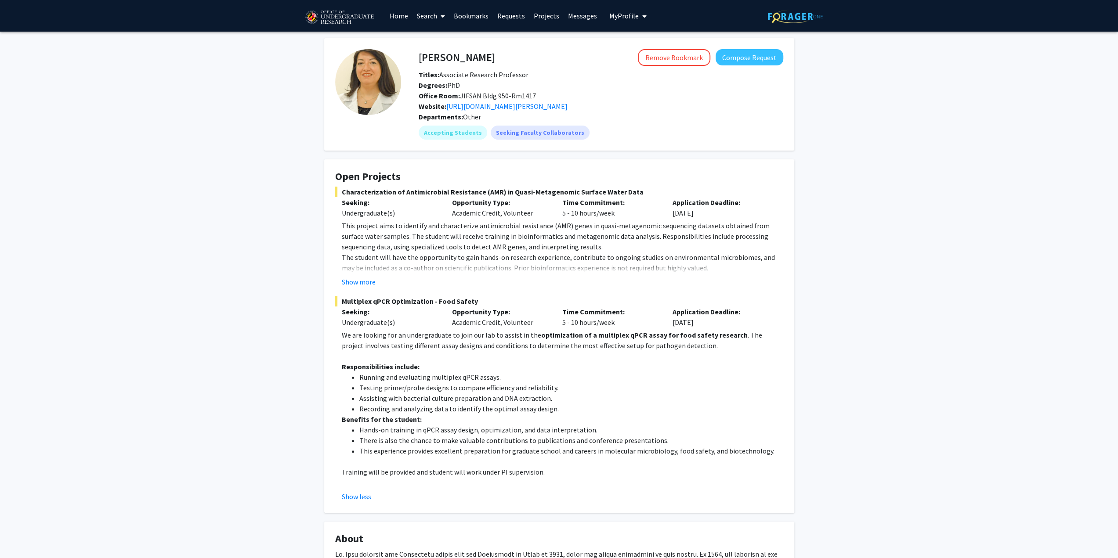
click at [365, 286] on button "Show more" at bounding box center [359, 282] width 34 height 11
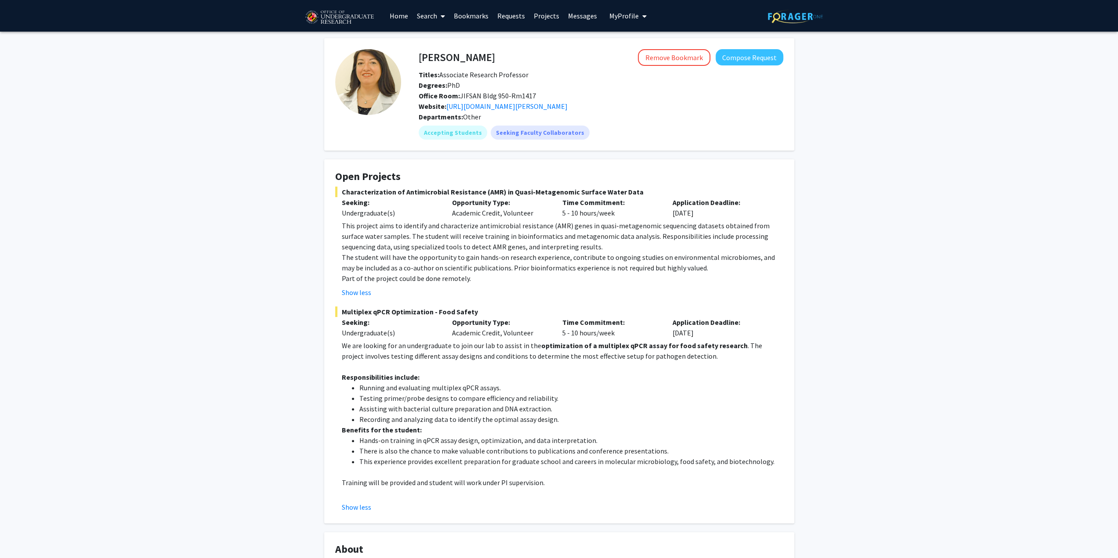
click at [561, 270] on p "The student will have the opportunity to gain hands-on research experience, con…" at bounding box center [563, 262] width 442 height 21
